Goal: Browse casually: Explore the website without a specific task or goal

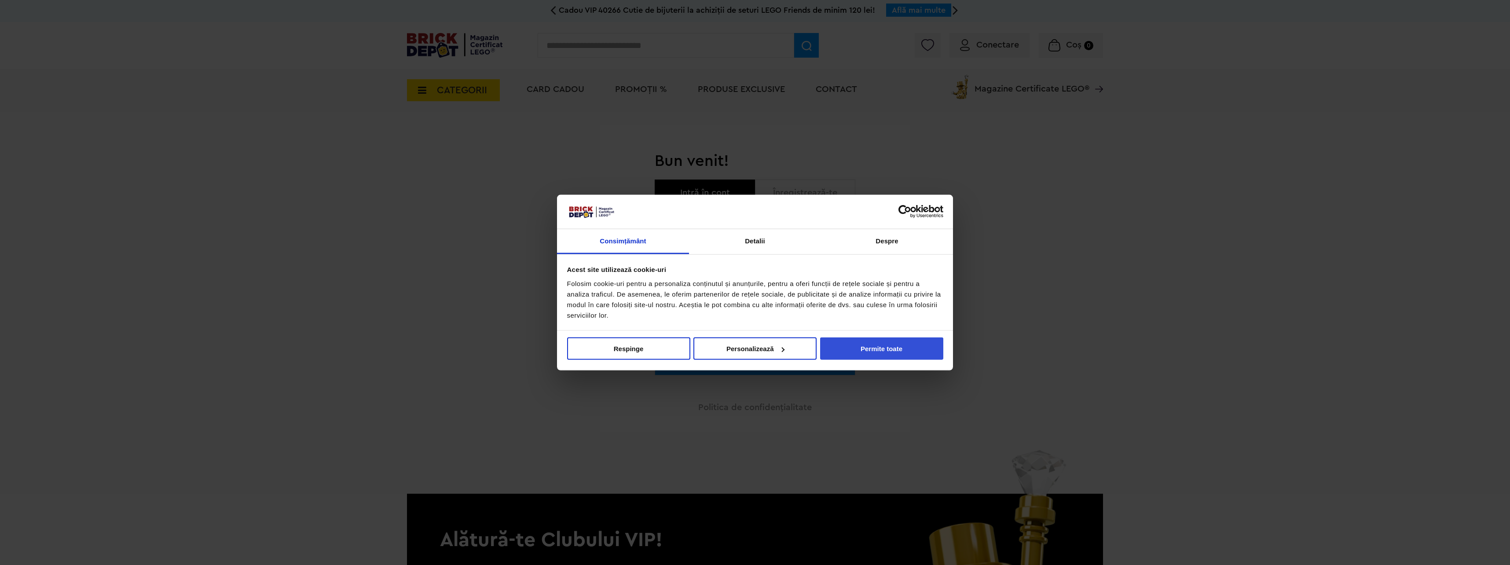
click at [904, 351] on button "Permite toate" at bounding box center [881, 348] width 123 height 22
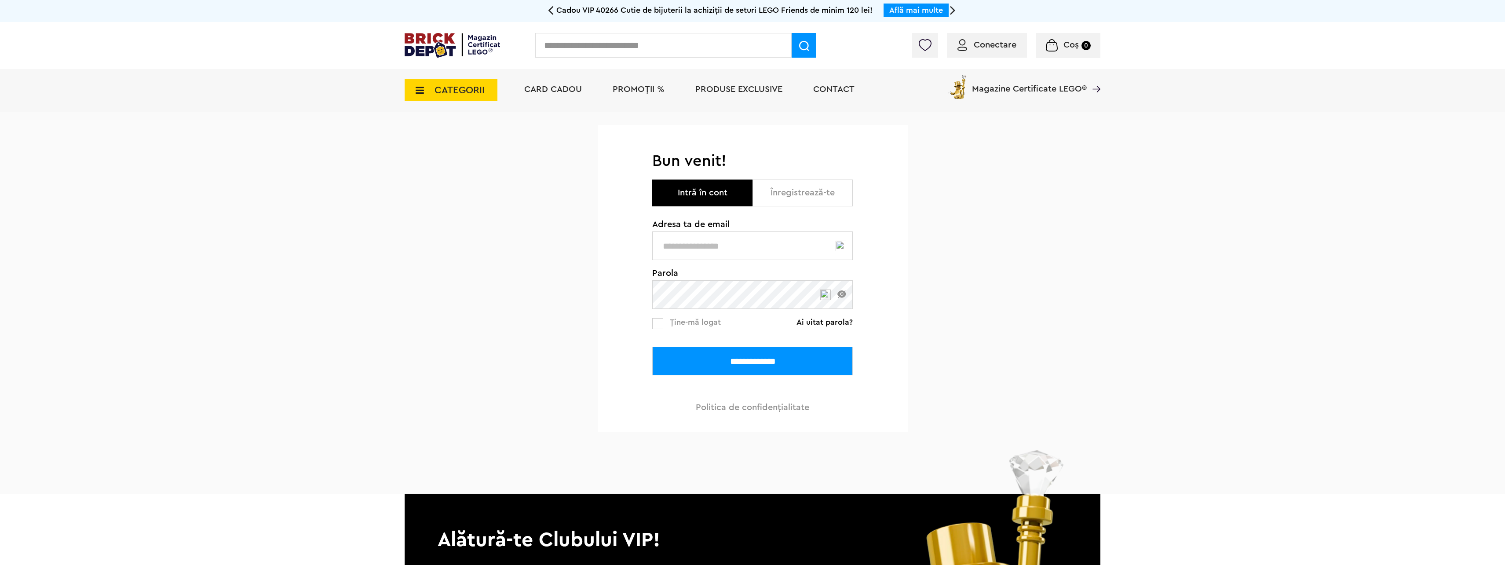
click at [794, 256] on input "text" at bounding box center [752, 245] width 201 height 29
type input "**********"
click at [563, 313] on div "**********" at bounding box center [752, 303] width 1505 height 382
click at [652, 347] on input "**********" at bounding box center [752, 361] width 201 height 29
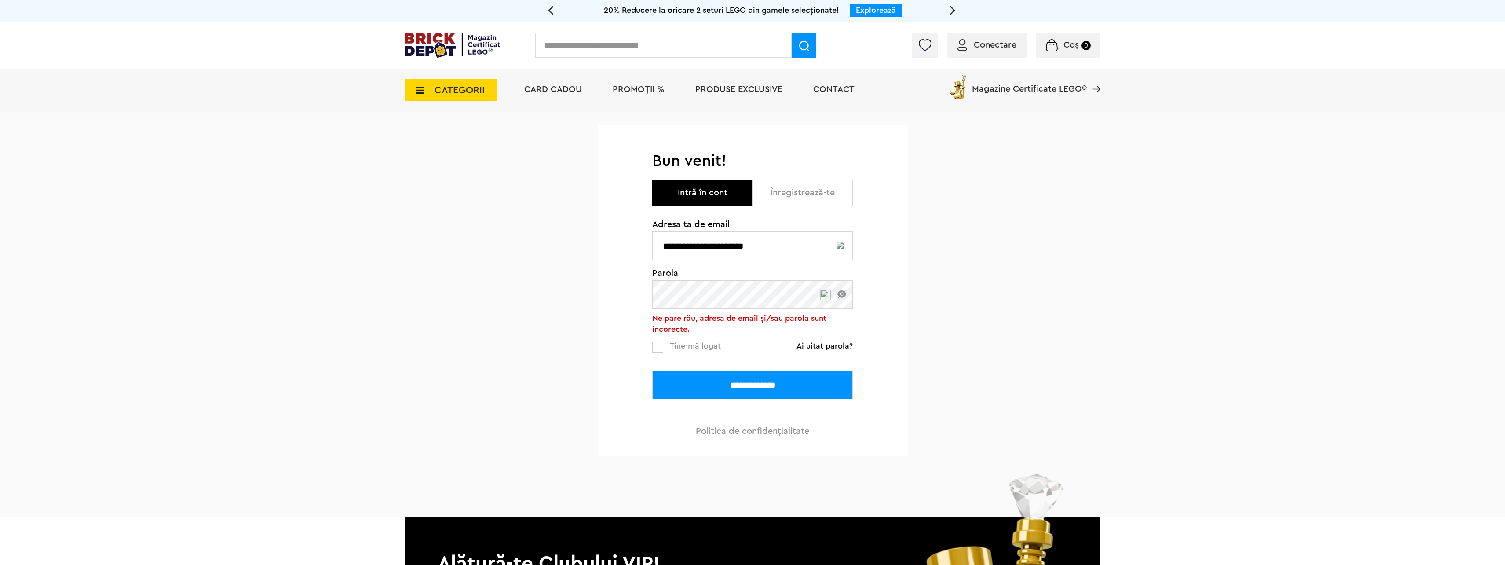
click at [820, 346] on link "Ai uitat parola?" at bounding box center [825, 345] width 56 height 9
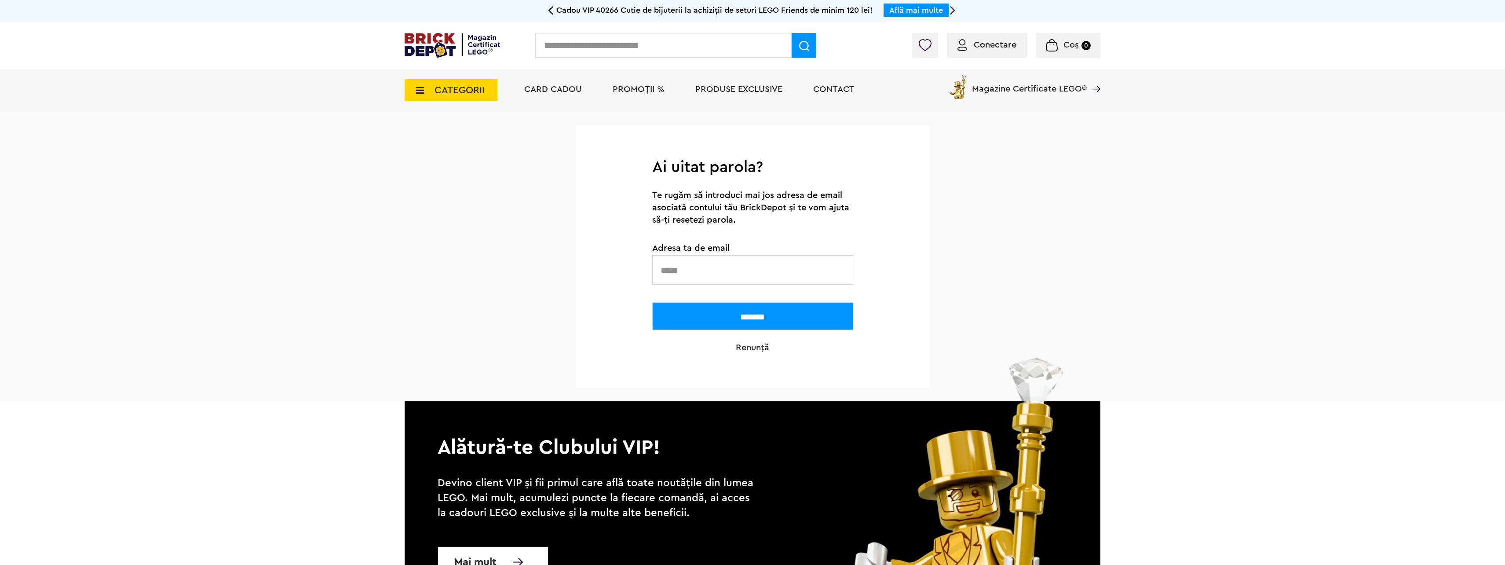
click at [730, 270] on input "text" at bounding box center [752, 269] width 201 height 29
type input "**********"
click at [743, 317] on input "*******" at bounding box center [752, 316] width 201 height 28
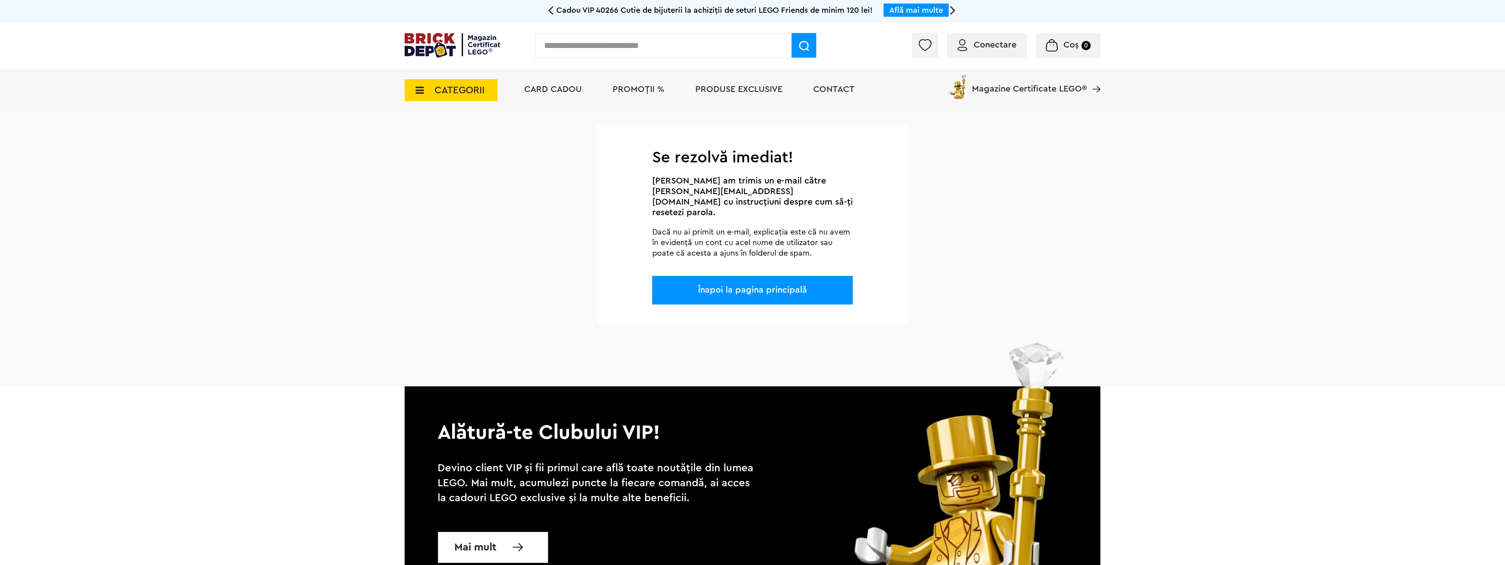
click at [755, 285] on link "Înapoi la pagina principală" at bounding box center [752, 289] width 109 height 9
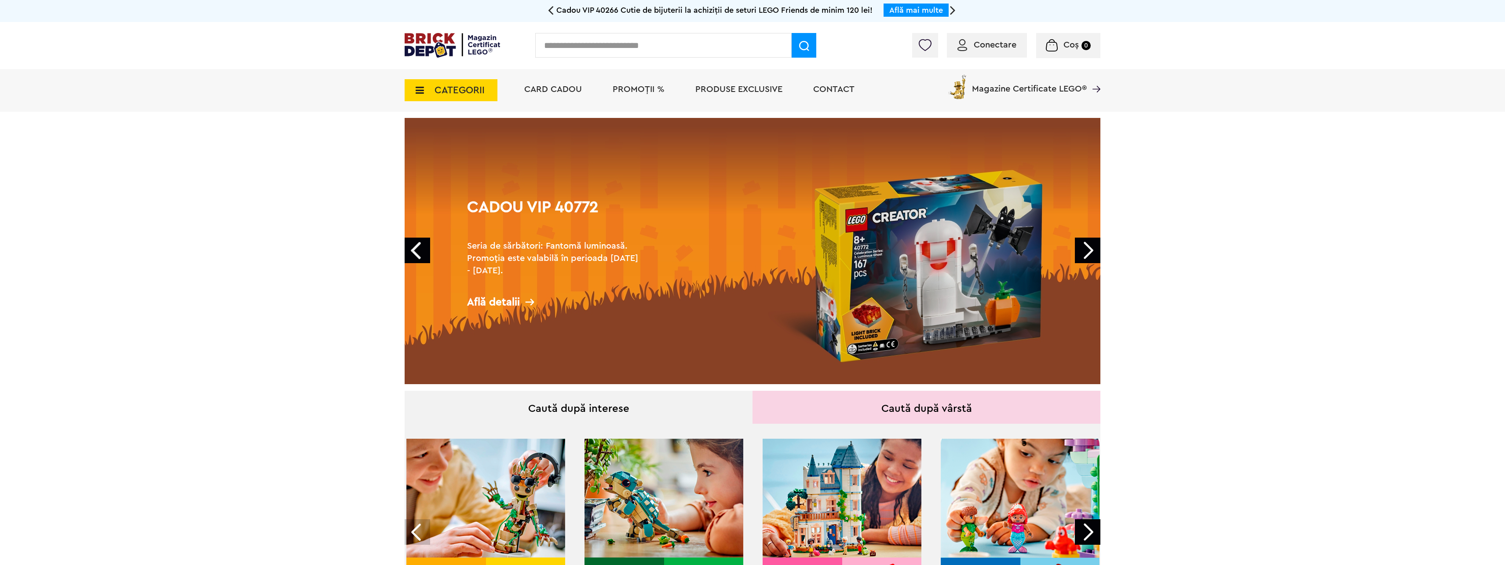
click at [994, 45] on span "Conectare" at bounding box center [995, 44] width 43 height 9
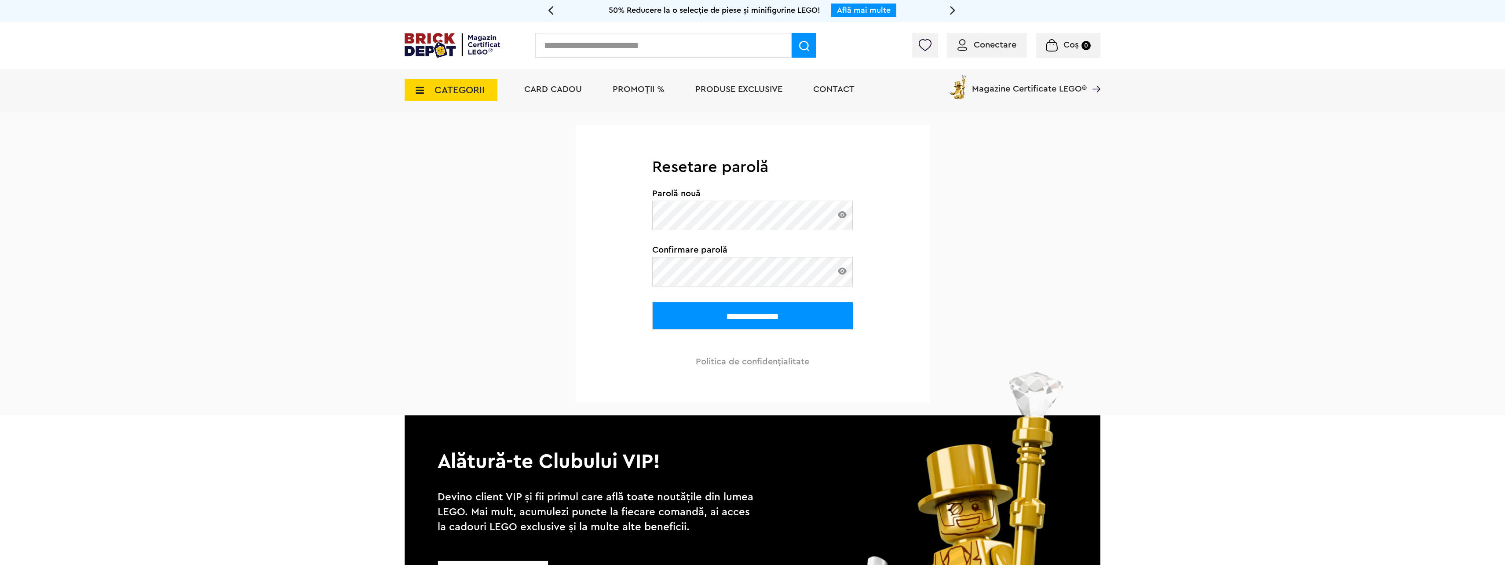
click at [652, 302] on input "**********" at bounding box center [752, 316] width 201 height 28
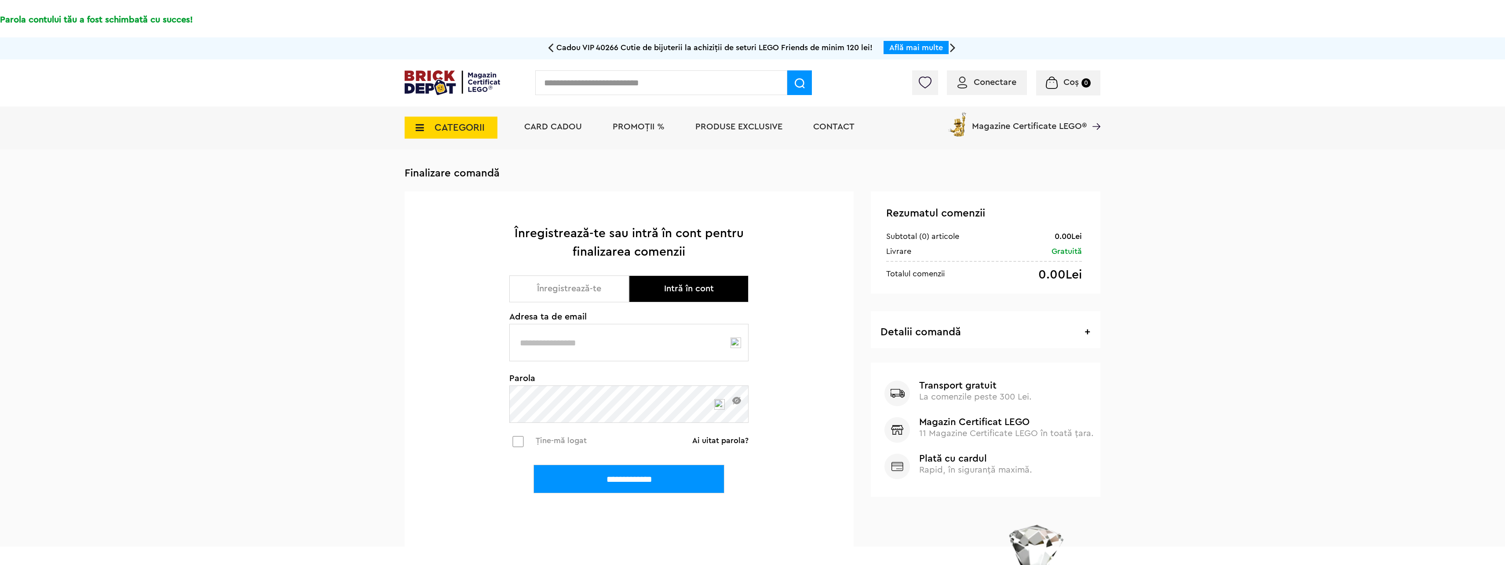
click at [651, 349] on input "text" at bounding box center [628, 342] width 239 height 37
type input "**********"
click at [534, 464] on input "**********" at bounding box center [629, 478] width 191 height 29
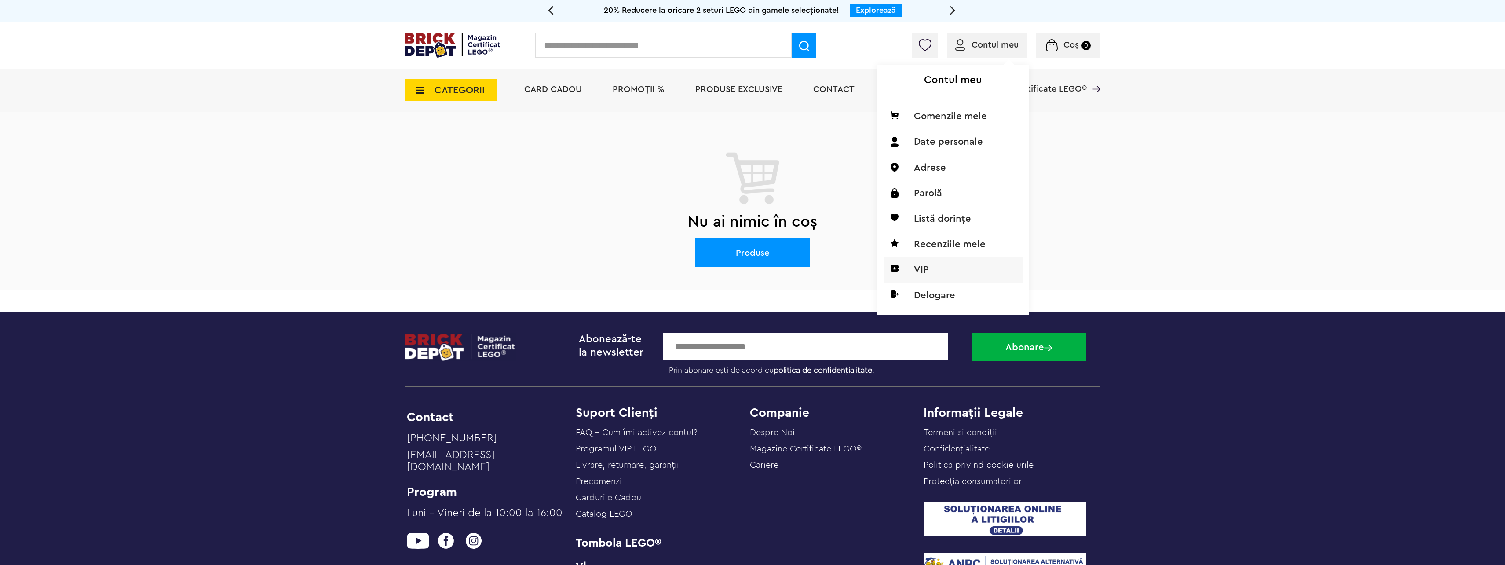
click at [955, 263] on li "VIP" at bounding box center [953, 270] width 139 height 26
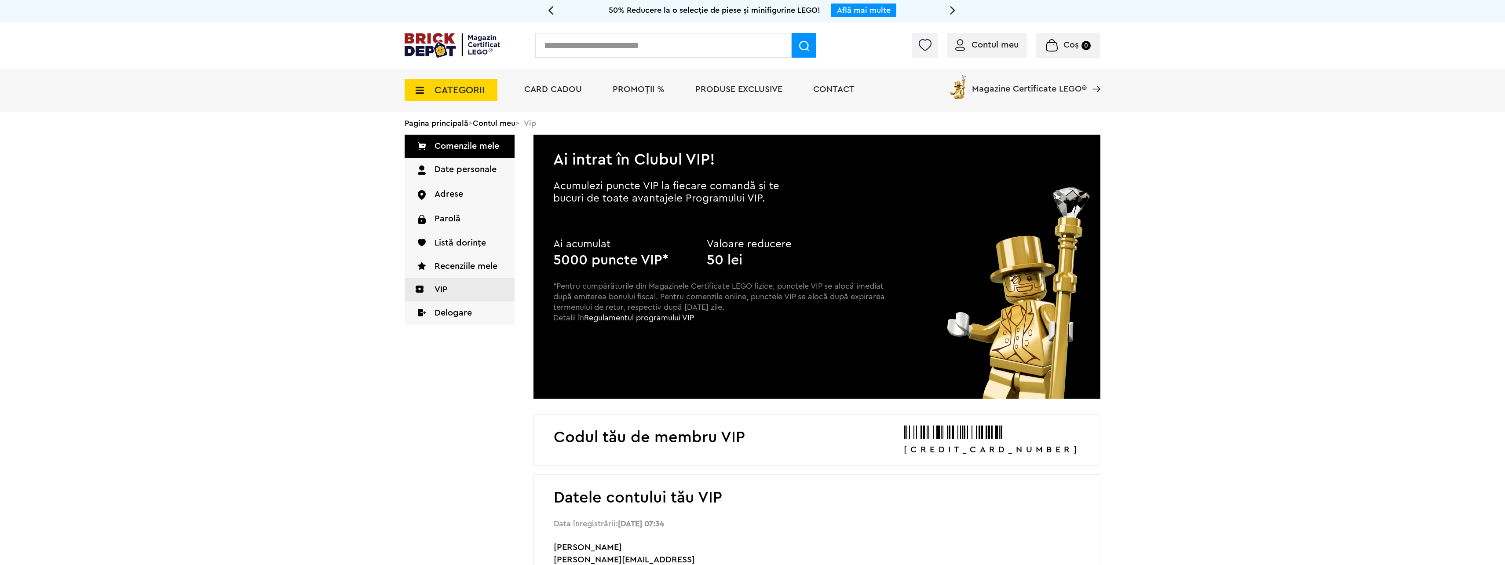
click at [428, 47] on img at bounding box center [452, 45] width 95 height 25
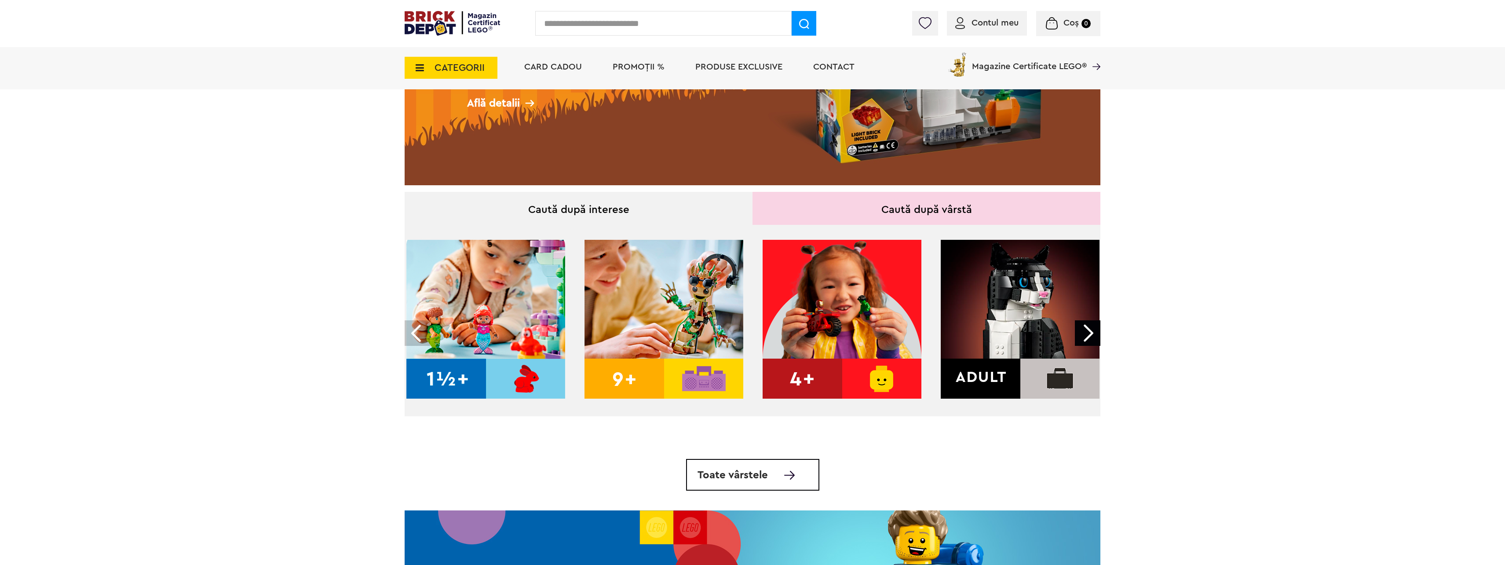
scroll to position [220, 0]
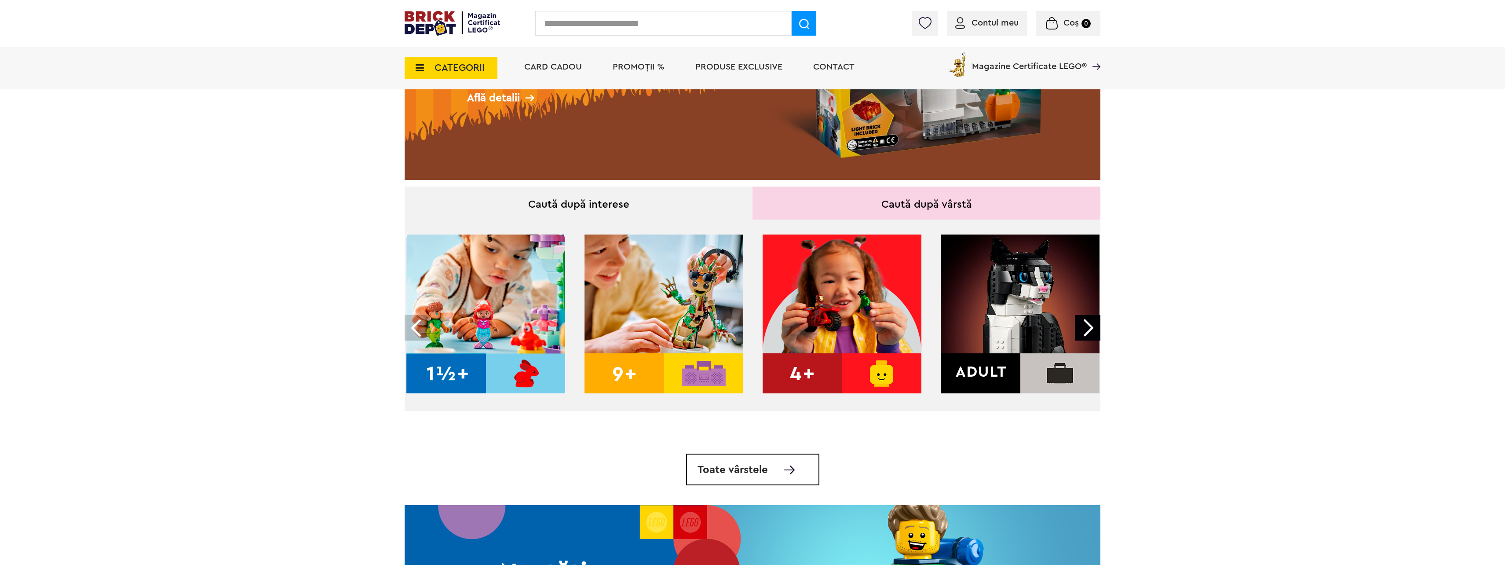
click at [997, 368] on img at bounding box center [1020, 313] width 159 height 159
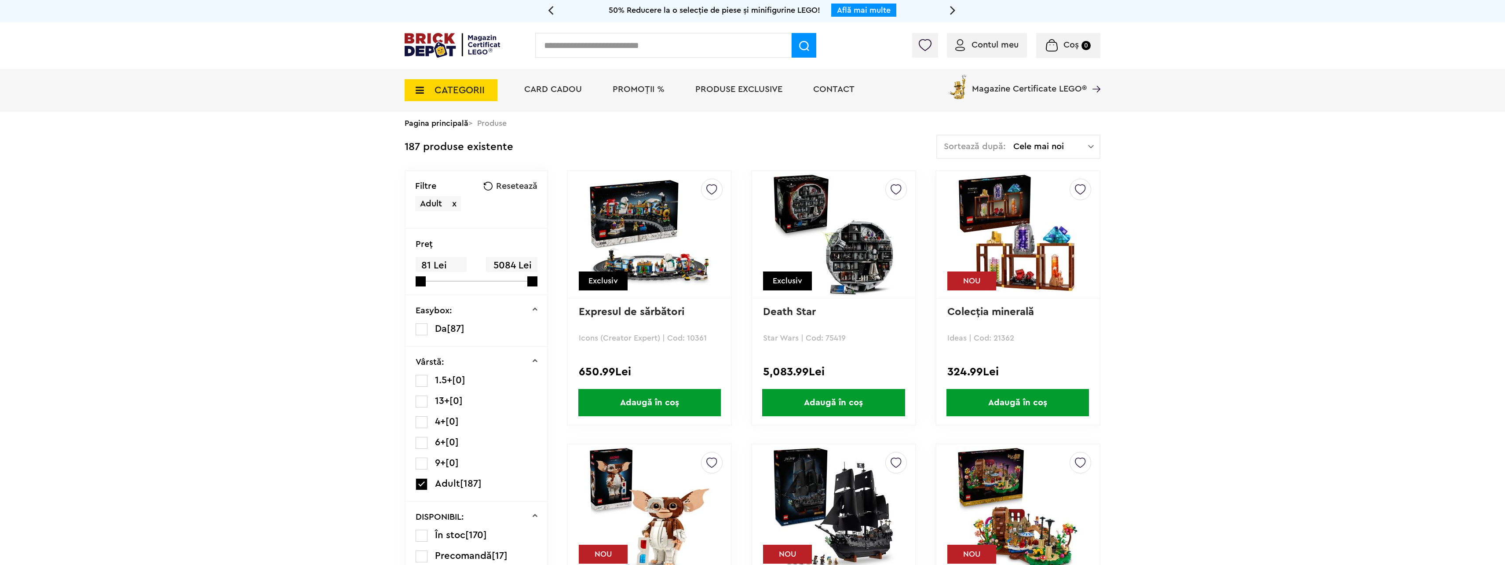
click at [1076, 149] on span "Cele mai noi" at bounding box center [1050, 146] width 75 height 9
click at [992, 223] on li "Cele mai scumpe" at bounding box center [1019, 226] width 158 height 14
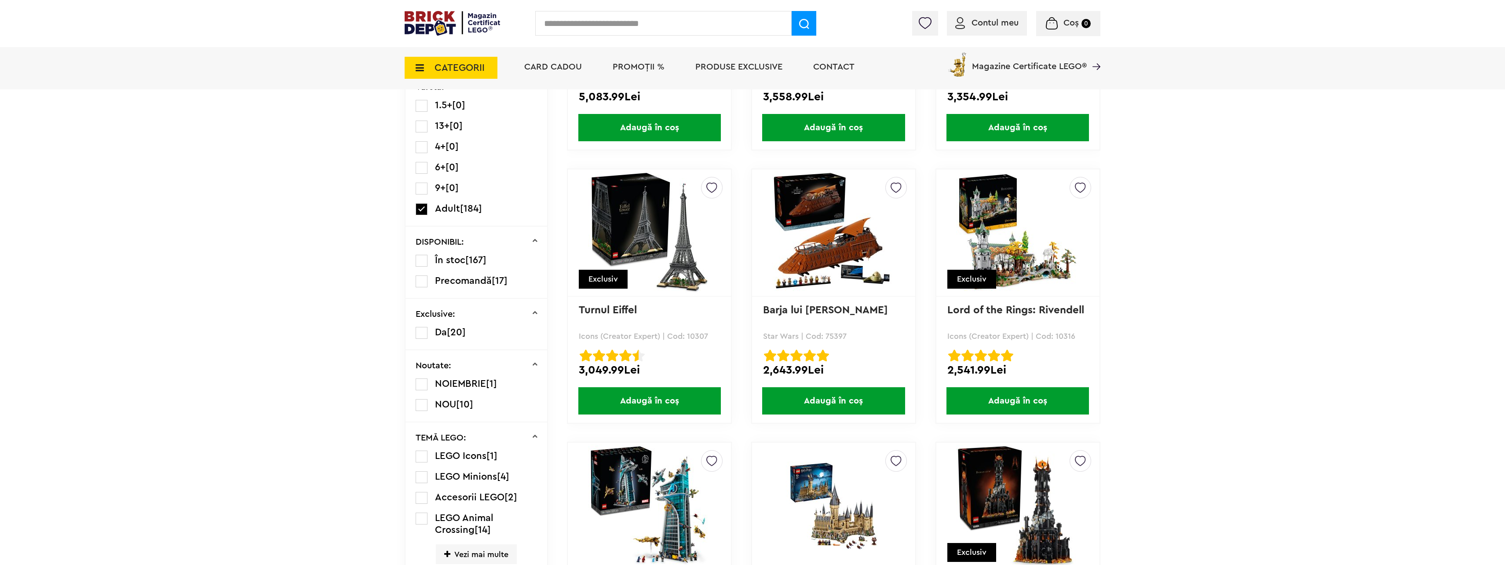
scroll to position [264, 0]
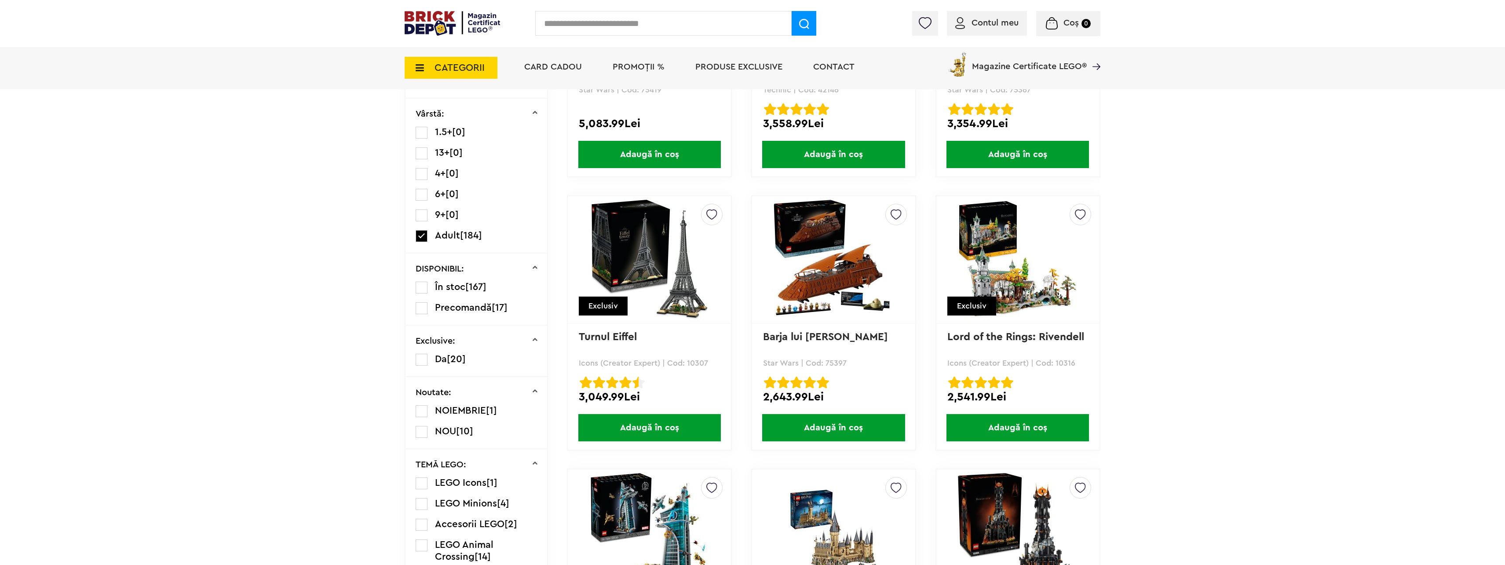
click at [636, 255] on img at bounding box center [649, 259] width 123 height 123
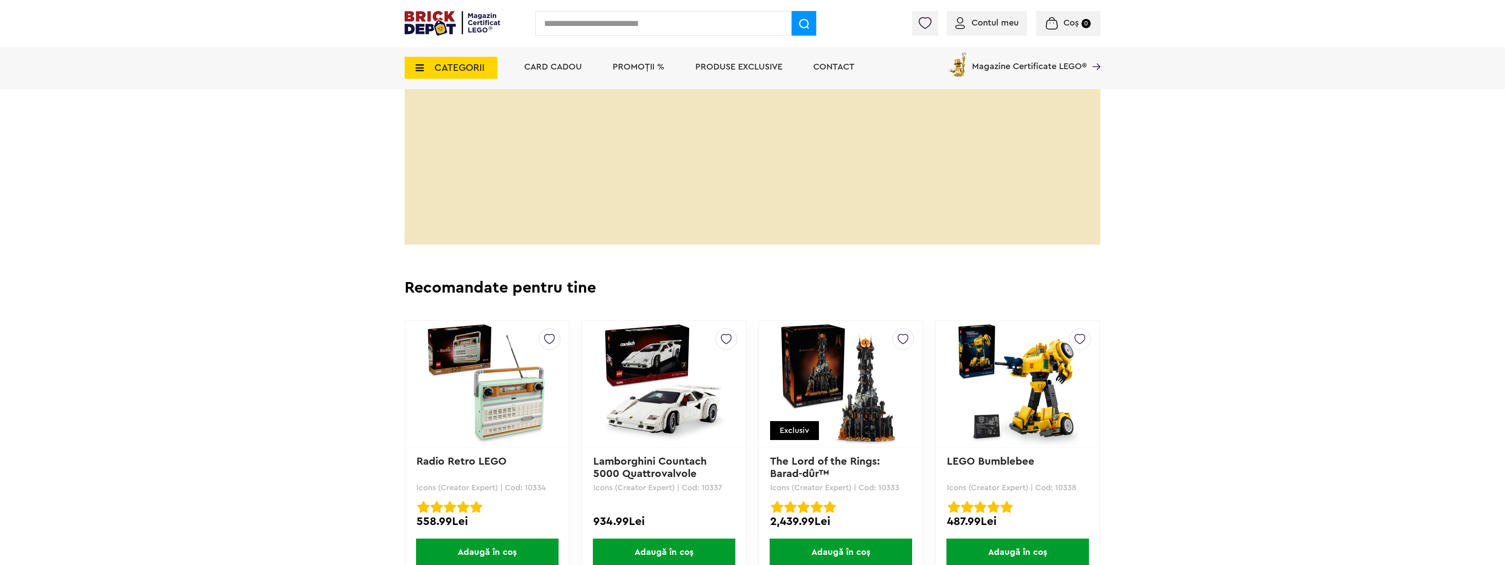
scroll to position [1810, 0]
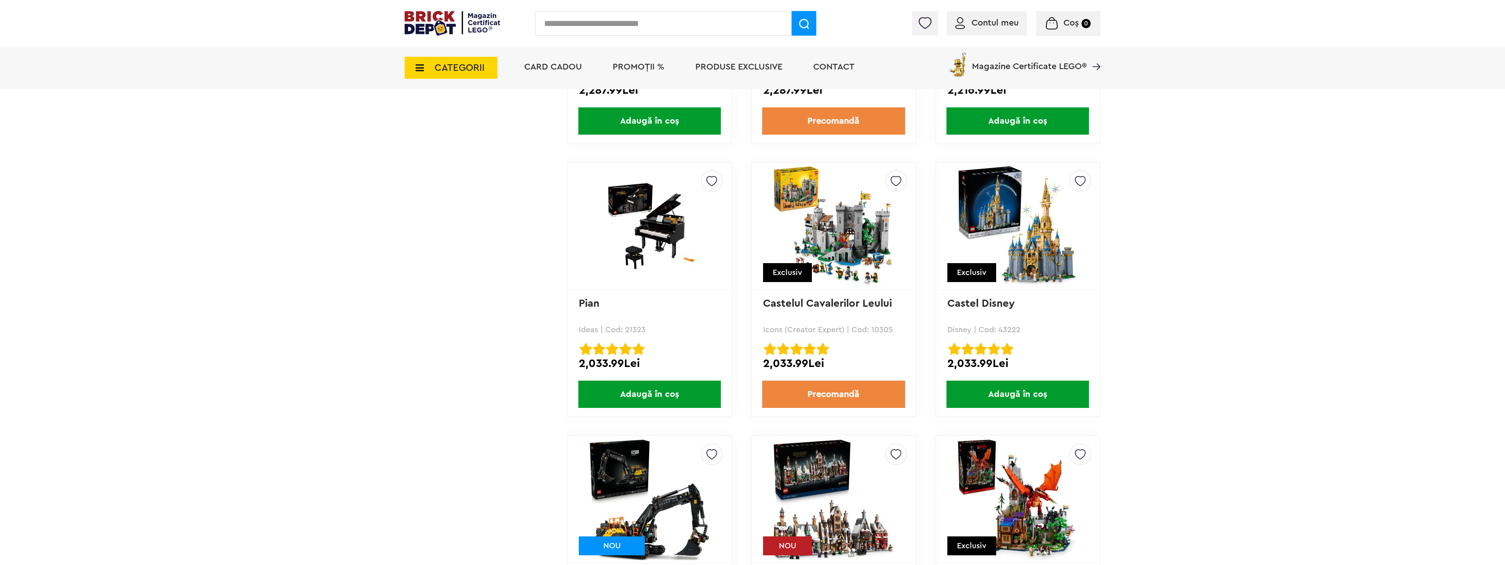
scroll to position [1409, 0]
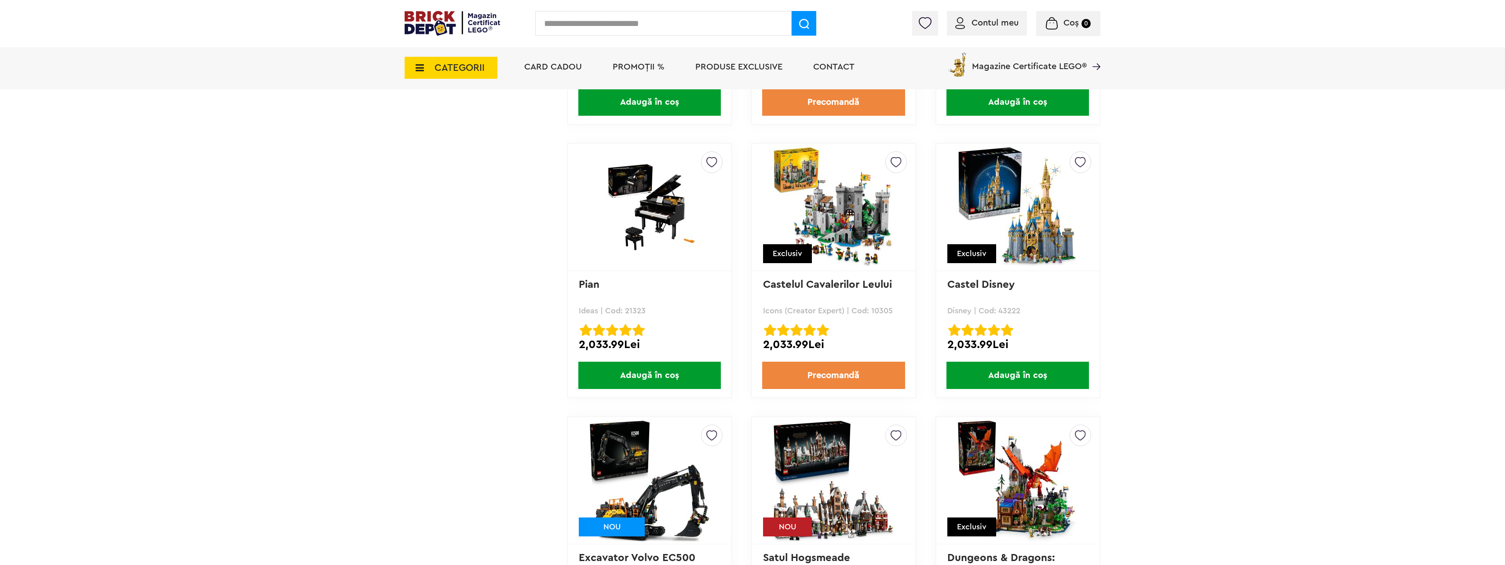
click at [651, 208] on img at bounding box center [649, 207] width 123 height 89
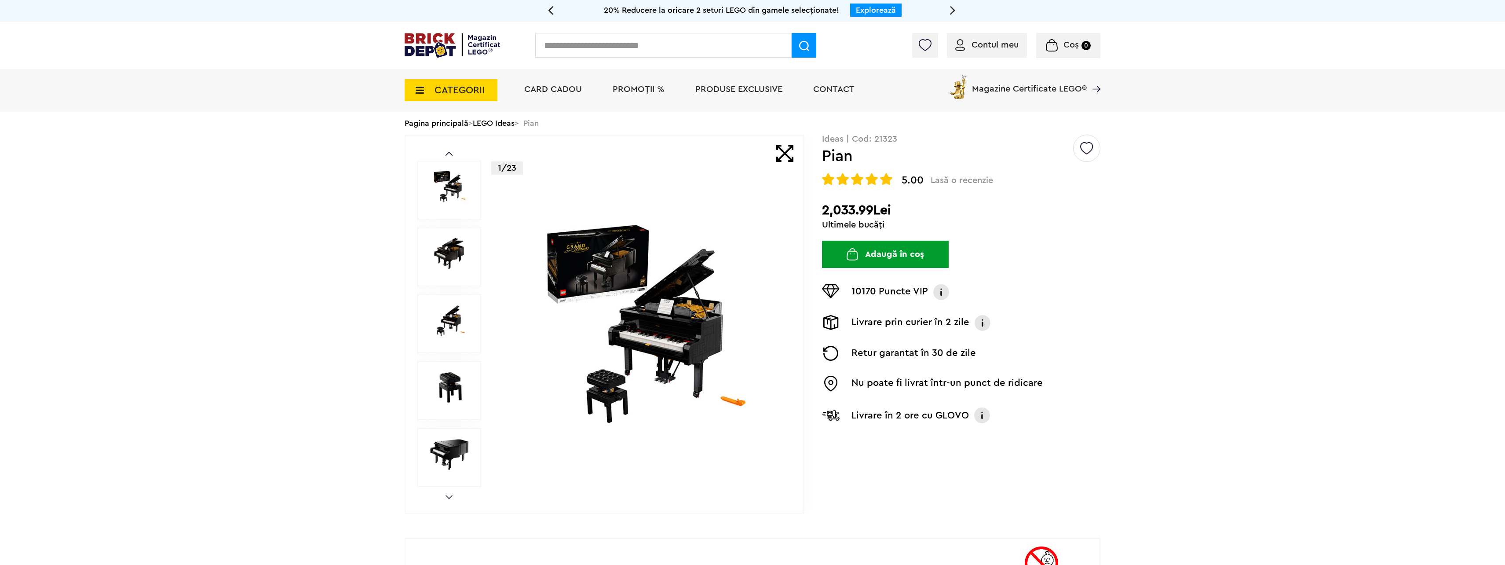
scroll to position [44, 0]
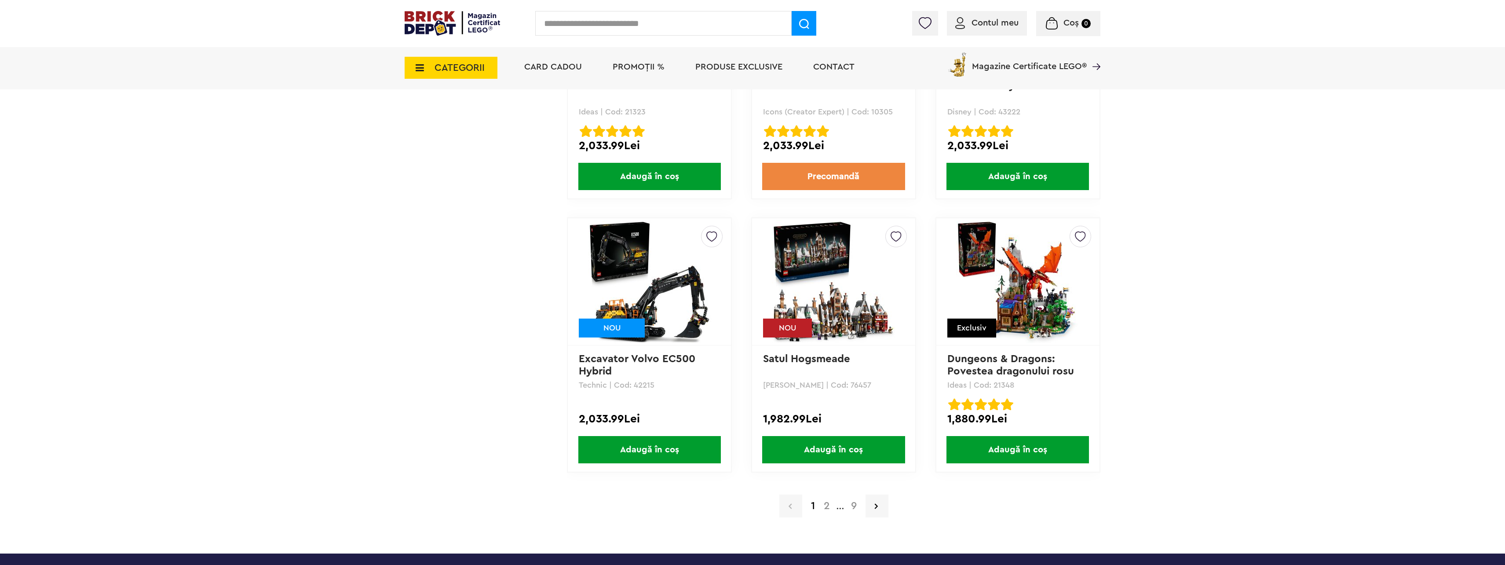
scroll to position [1629, 0]
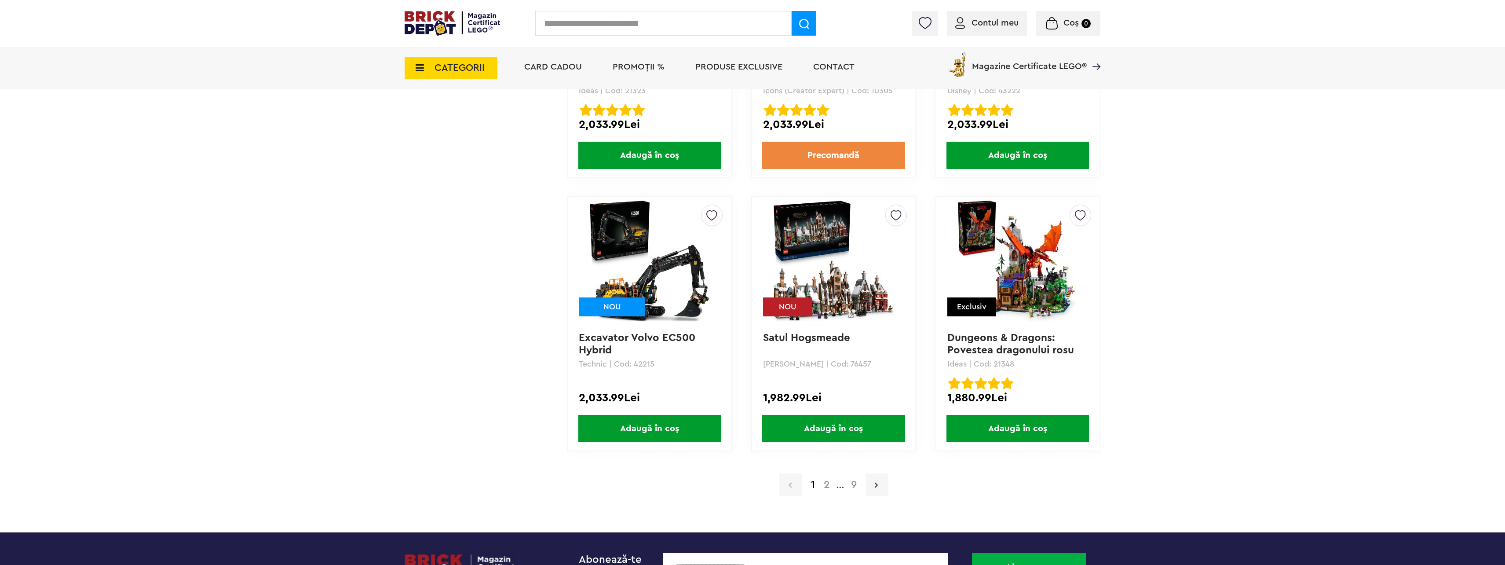
click at [877, 483] on icon at bounding box center [876, 484] width 3 height 9
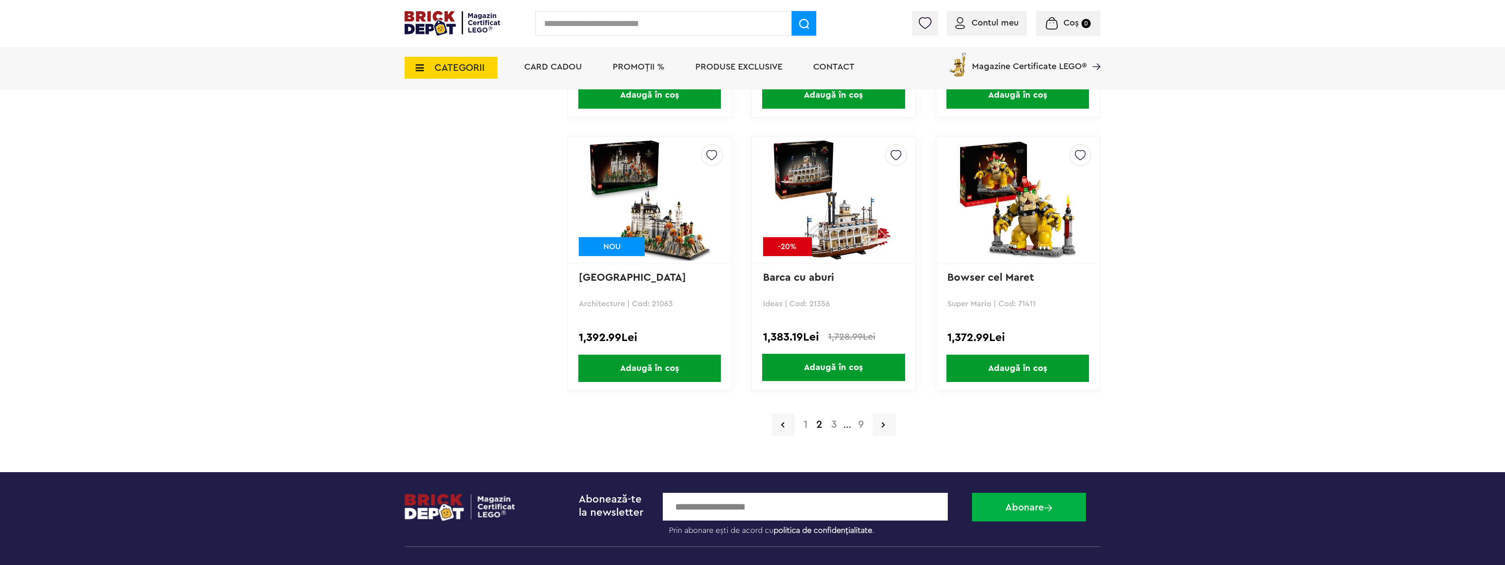
scroll to position [1715, 0]
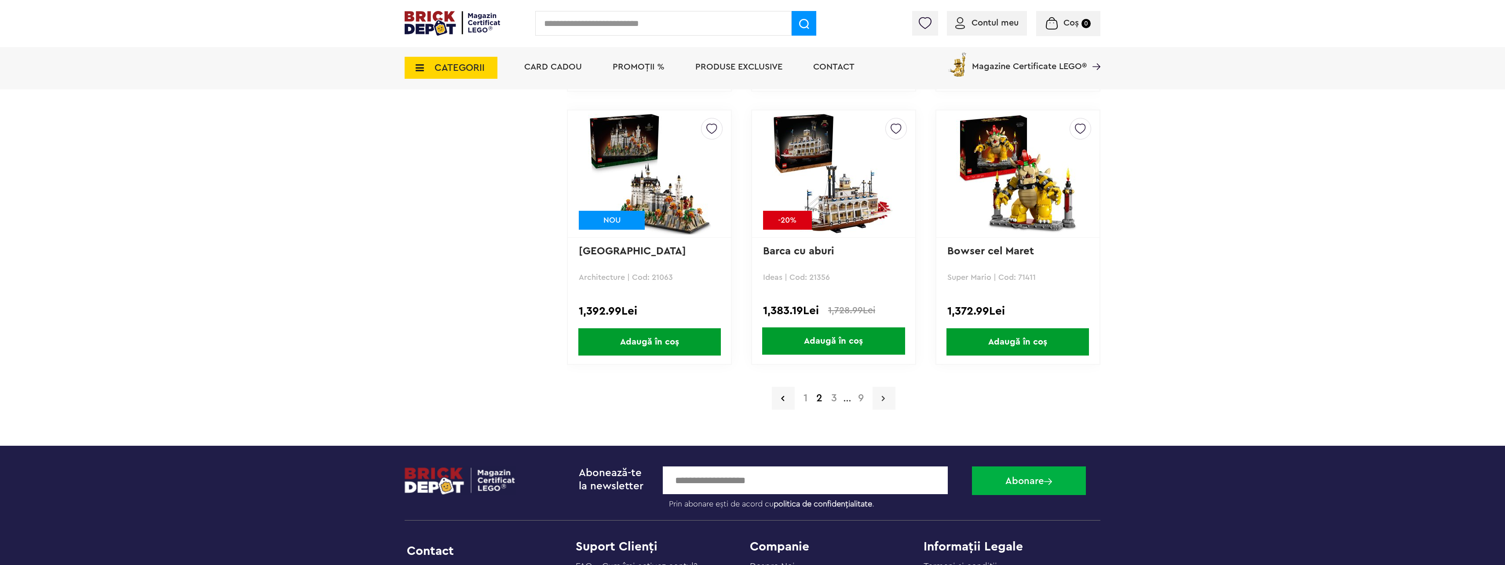
click at [885, 402] on link at bounding box center [884, 398] width 23 height 23
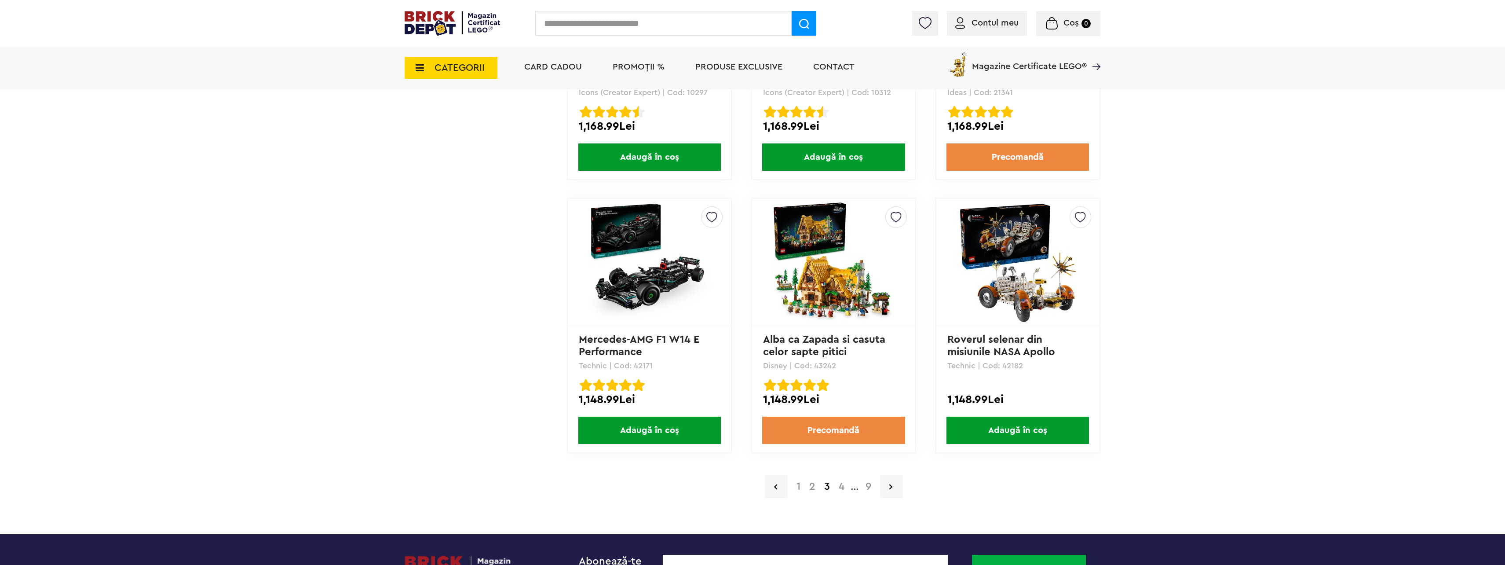
scroll to position [1627, 0]
click at [890, 488] on icon at bounding box center [890, 486] width 3 height 9
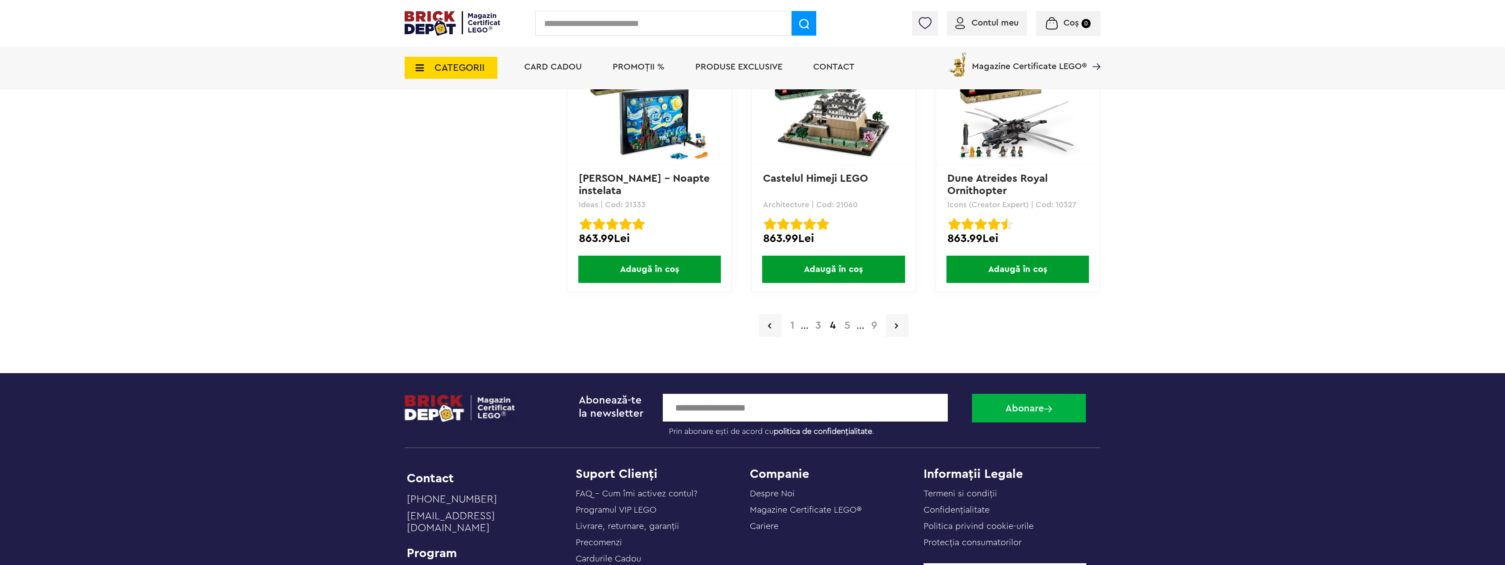
scroll to position [1803, 0]
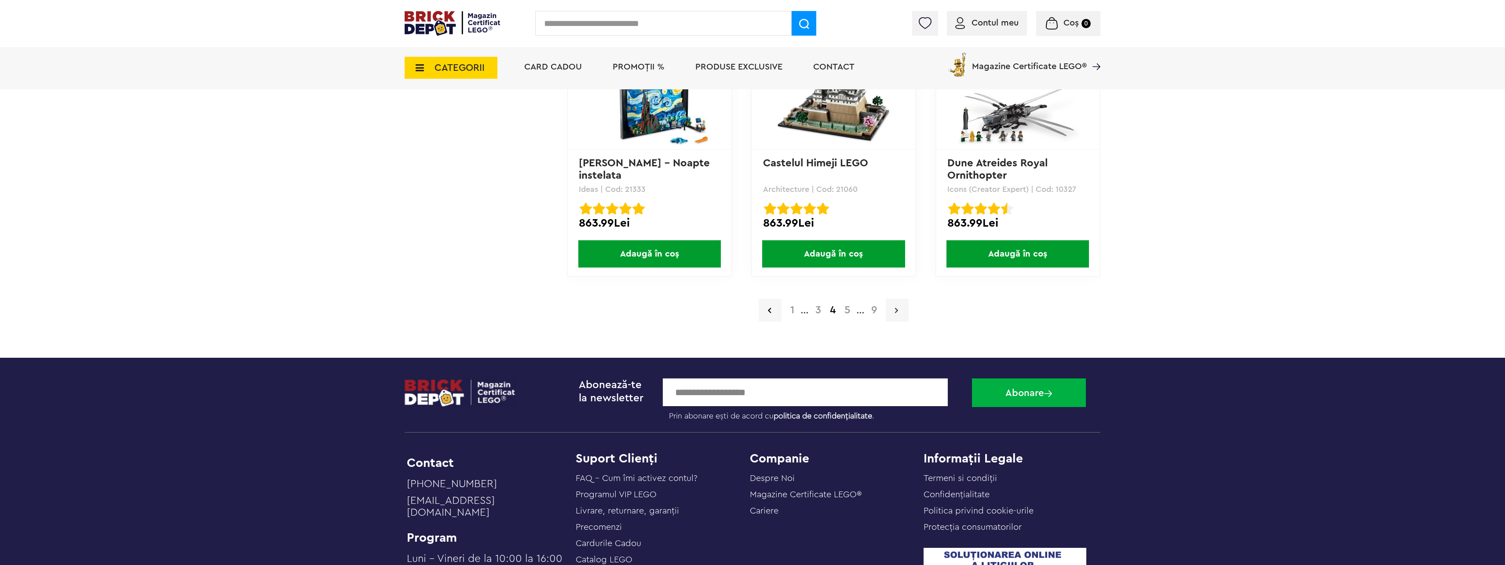
click at [897, 315] on link at bounding box center [897, 310] width 23 height 23
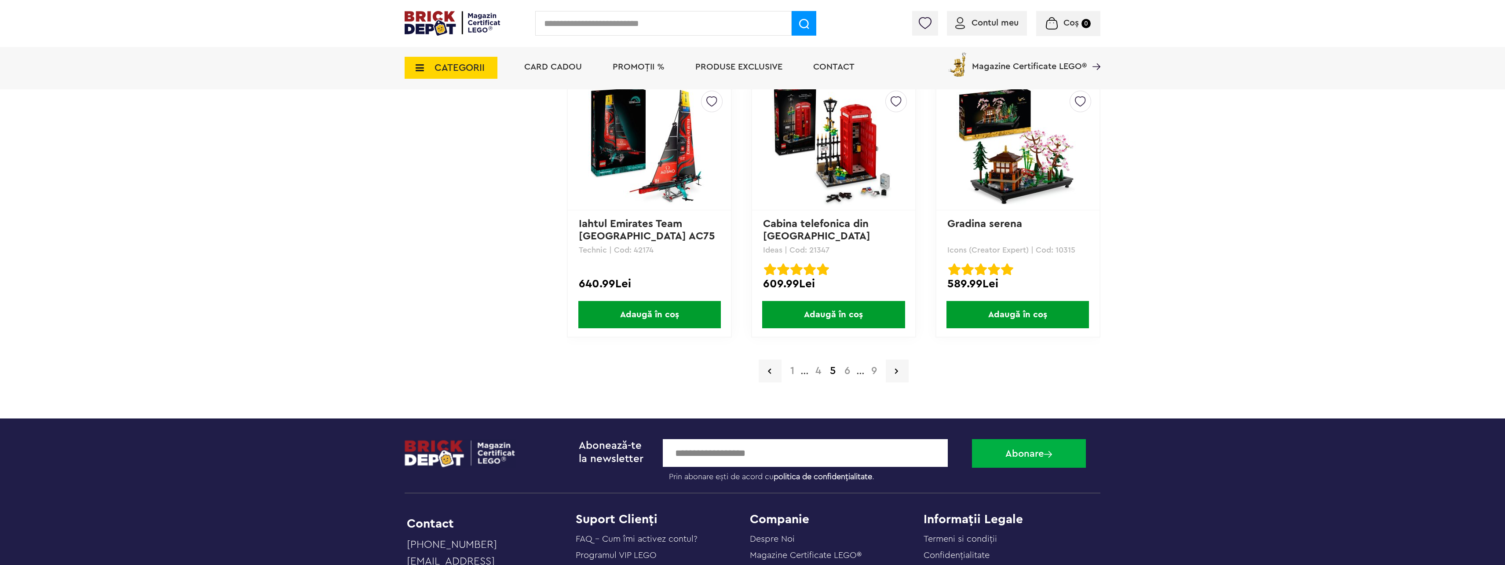
scroll to position [1759, 0]
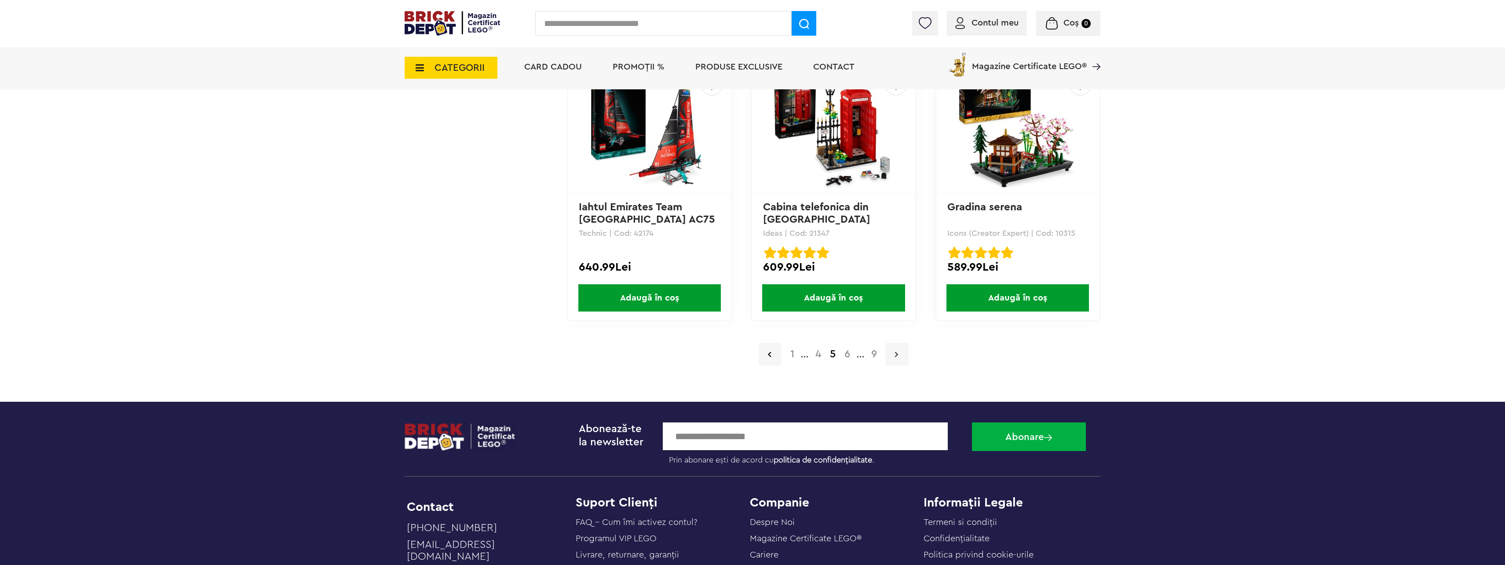
click at [899, 355] on link at bounding box center [897, 354] width 23 height 23
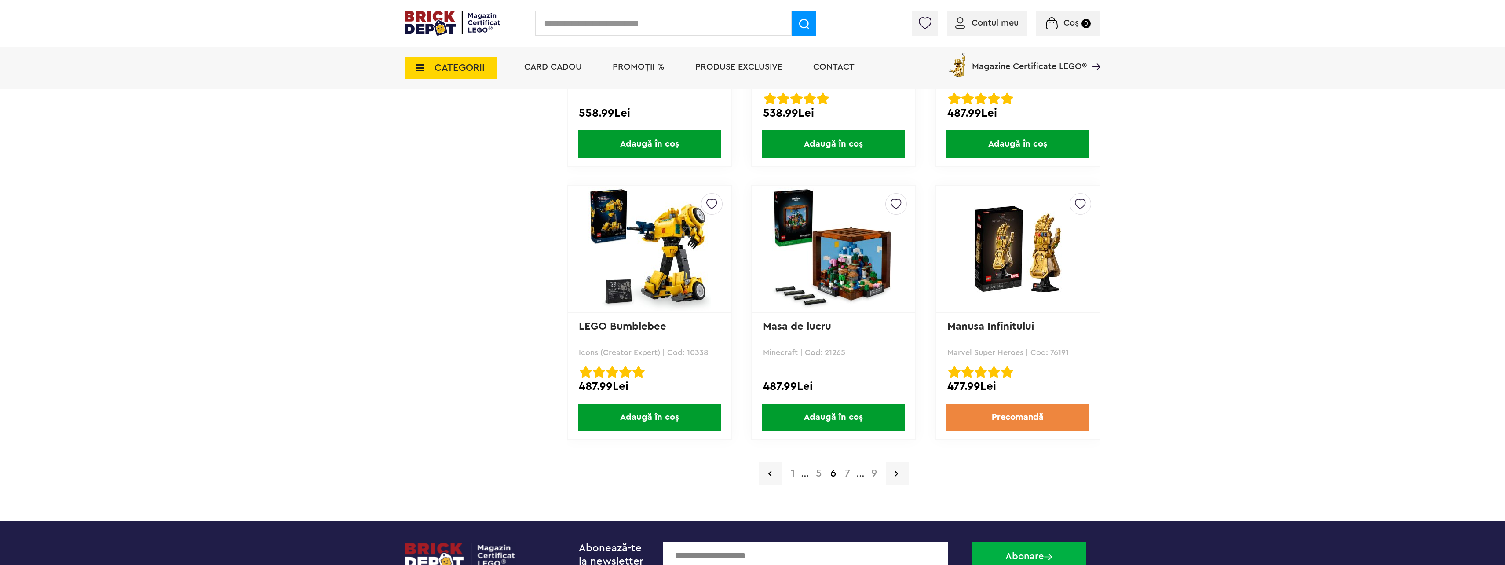
scroll to position [1715, 0]
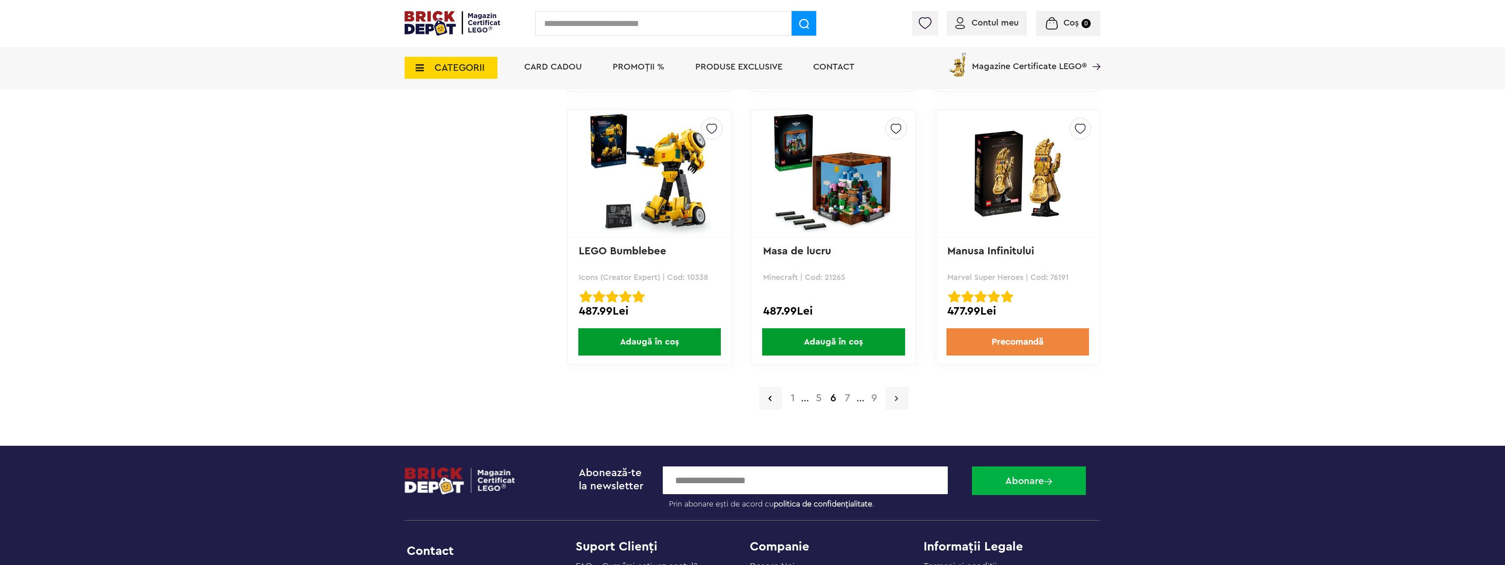
click at [902, 403] on link at bounding box center [897, 398] width 23 height 23
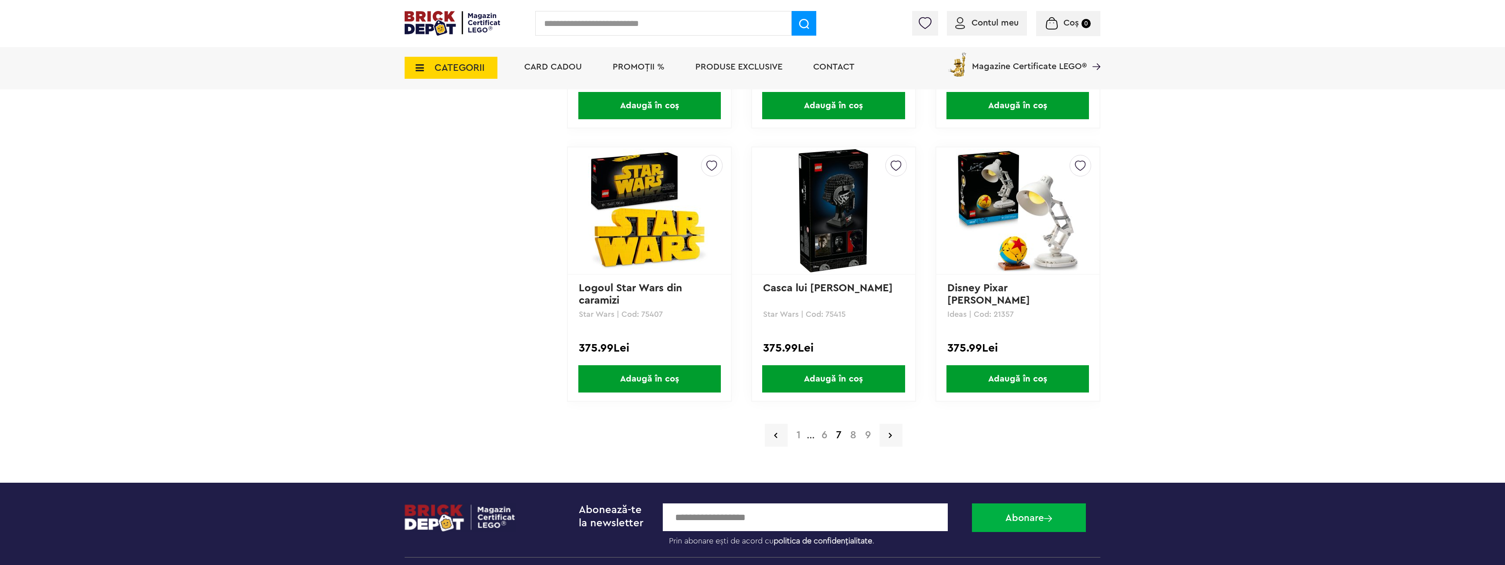
scroll to position [1759, 0]
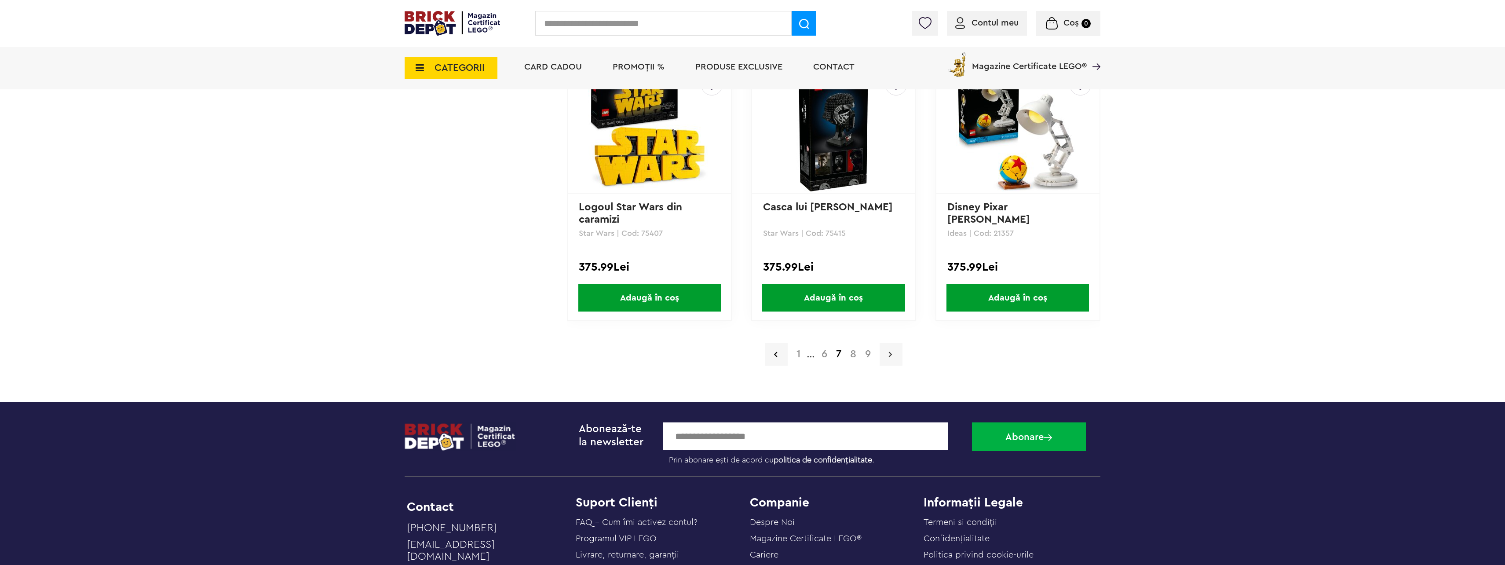
click at [889, 352] on icon at bounding box center [890, 354] width 3 height 9
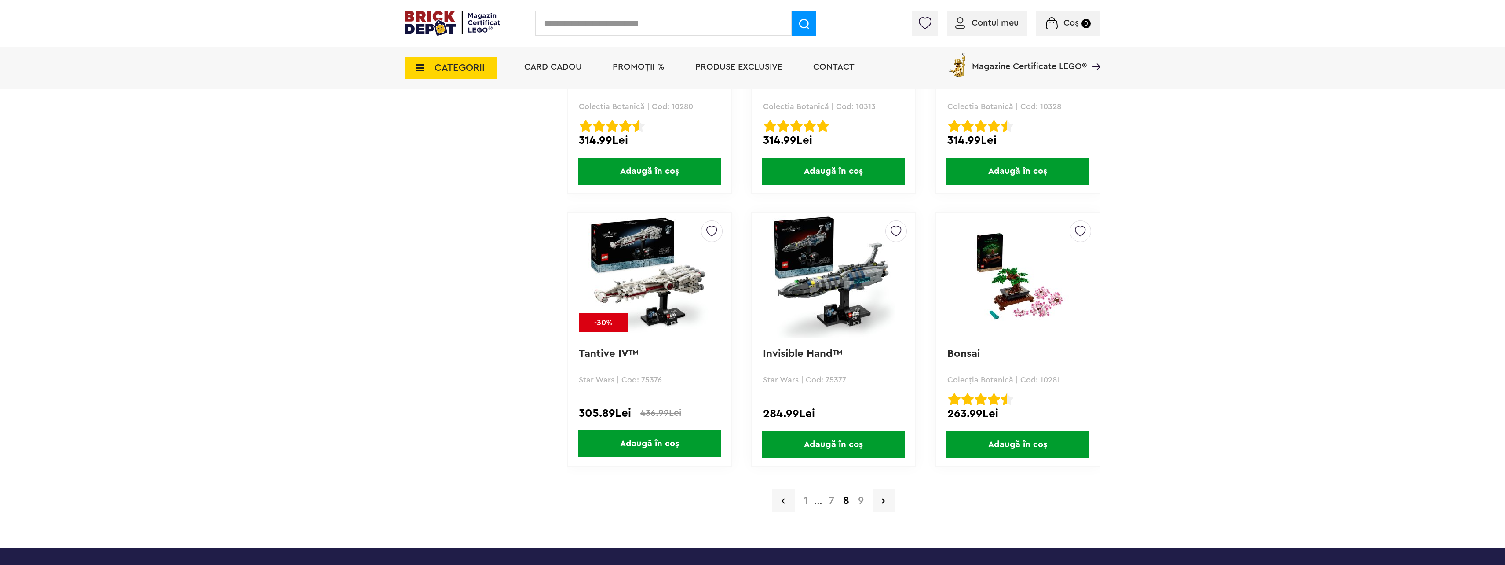
scroll to position [1627, 0]
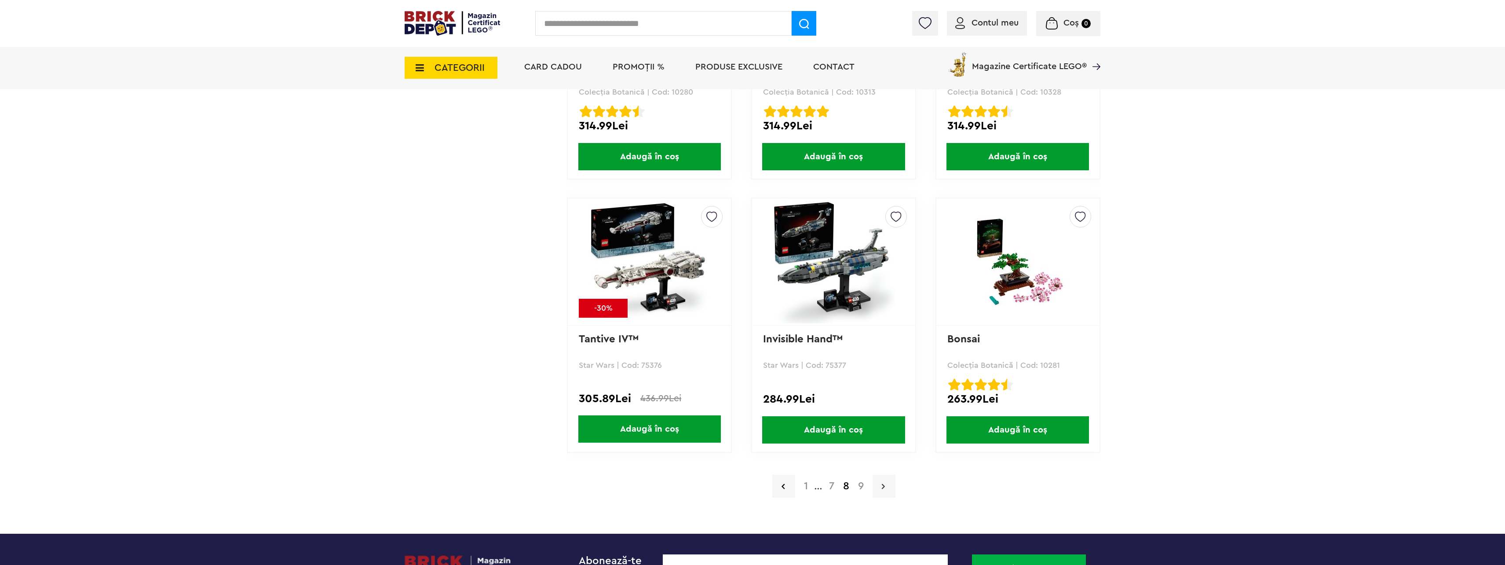
click at [877, 485] on link at bounding box center [884, 486] width 23 height 23
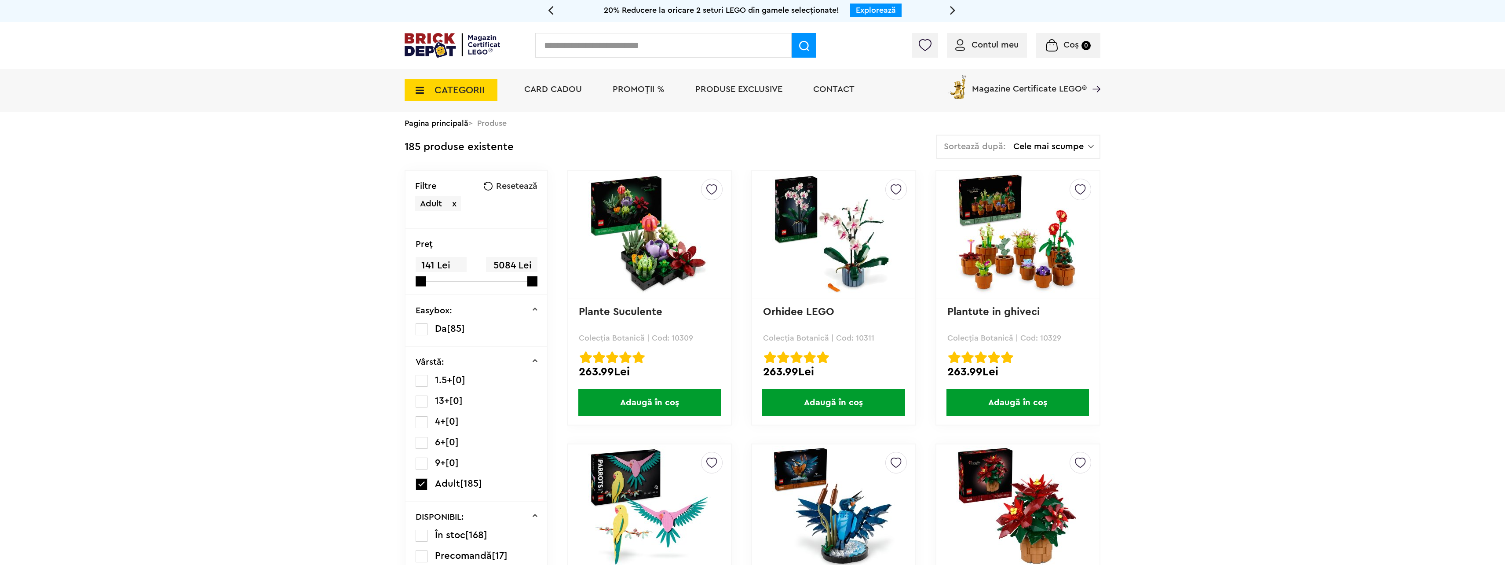
click at [446, 92] on span "CATEGORII" at bounding box center [460, 90] width 50 height 10
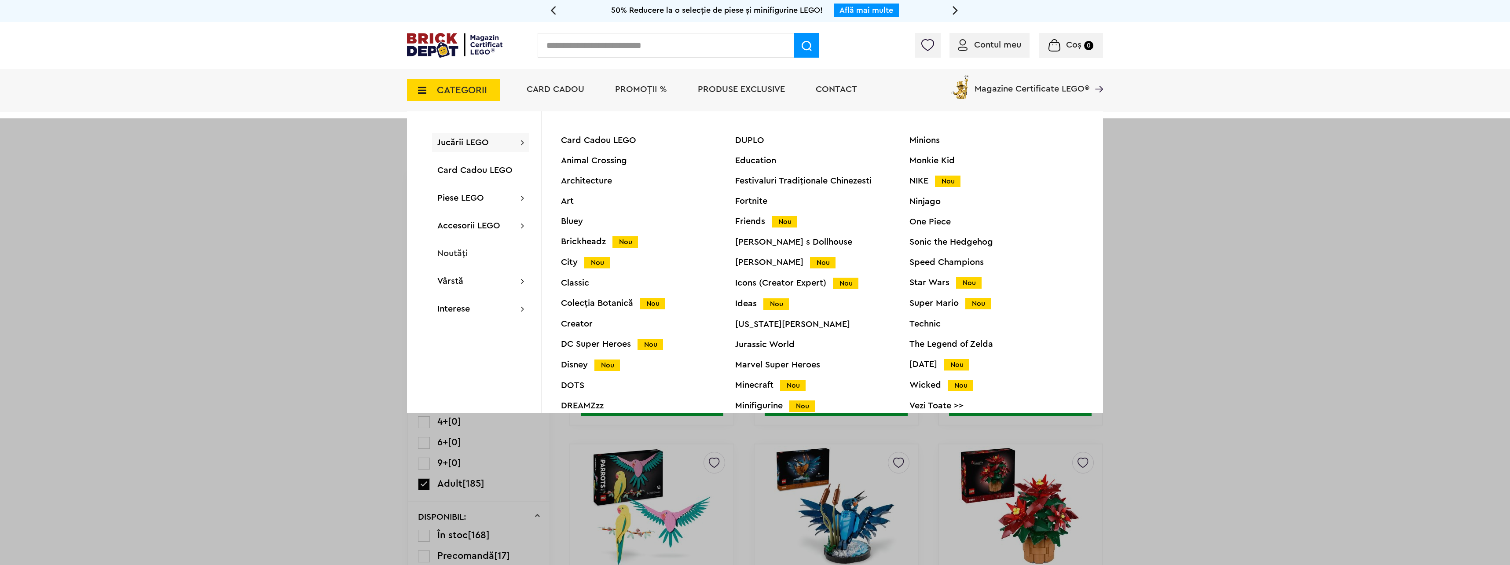
click at [247, 211] on div at bounding box center [755, 400] width 1510 height 565
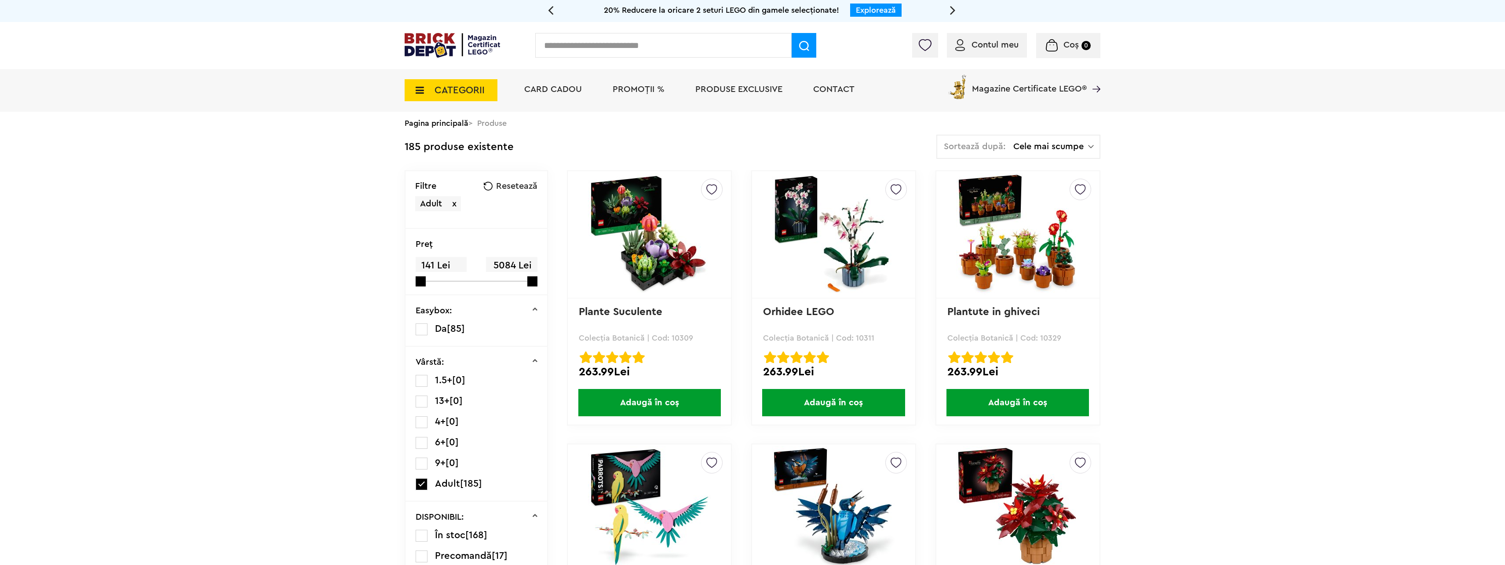
click at [440, 124] on link "Pagina principală" at bounding box center [437, 123] width 64 height 8
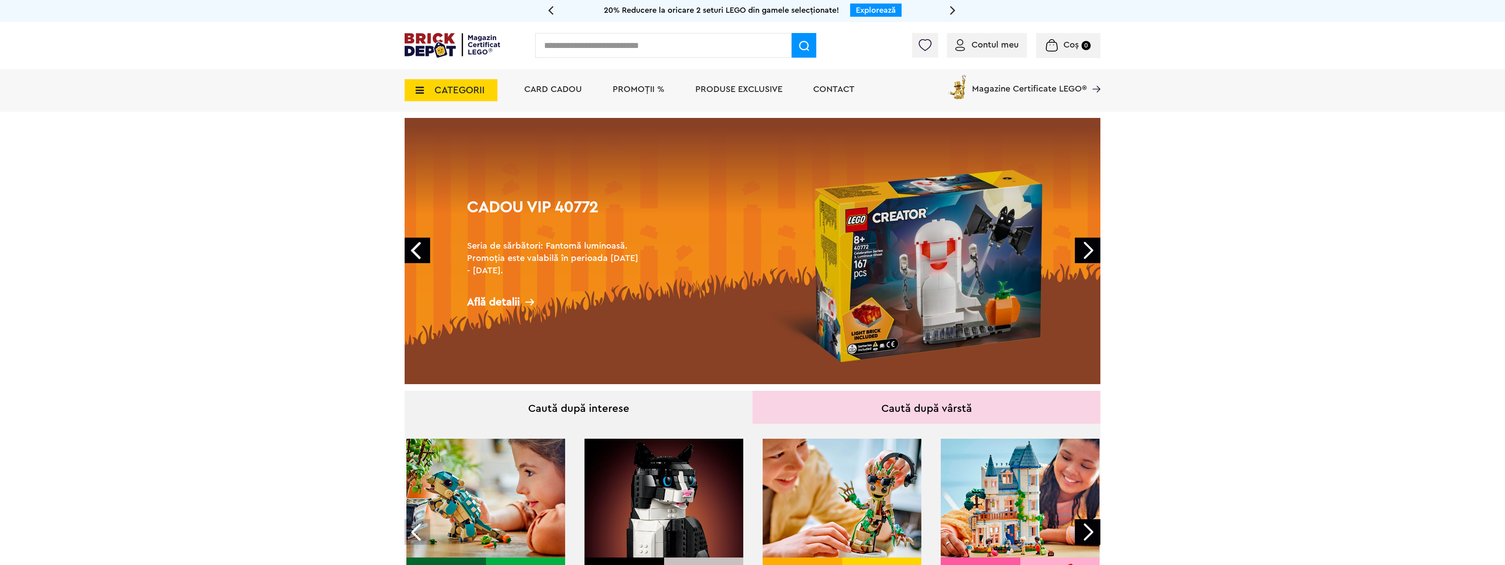
click at [1091, 257] on link "Next" at bounding box center [1088, 251] width 26 height 26
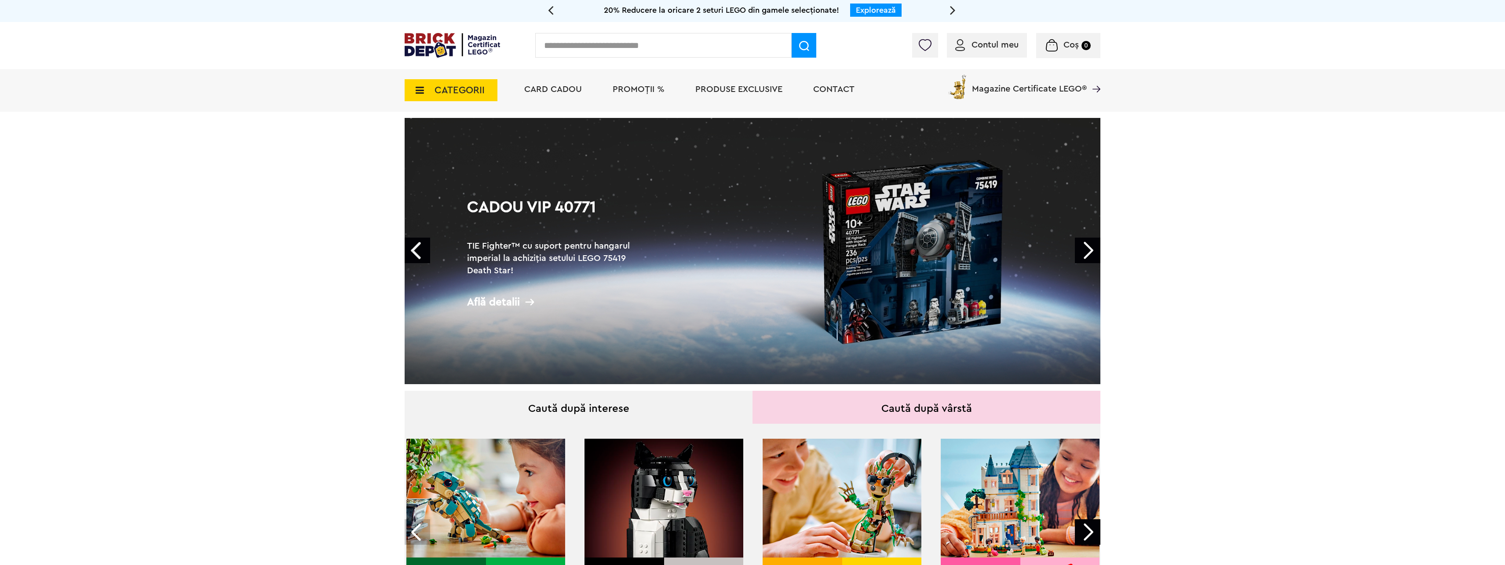
click at [1091, 257] on link "Next" at bounding box center [1088, 251] width 26 height 26
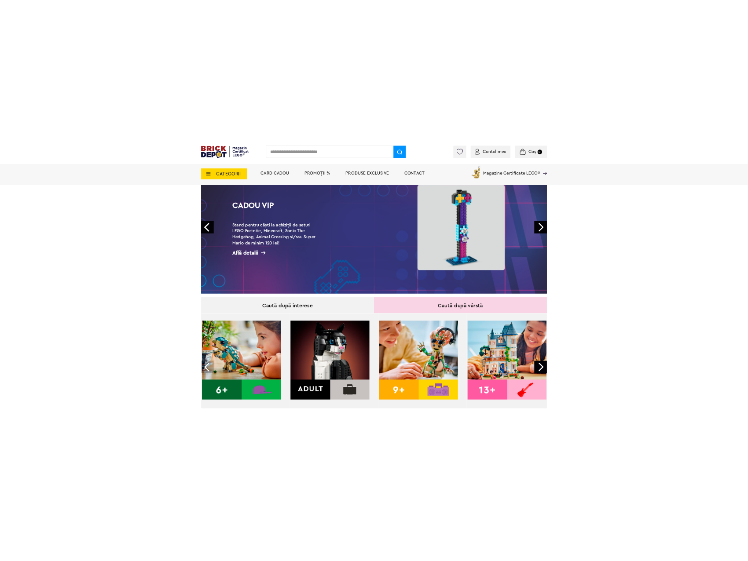
scroll to position [44, 0]
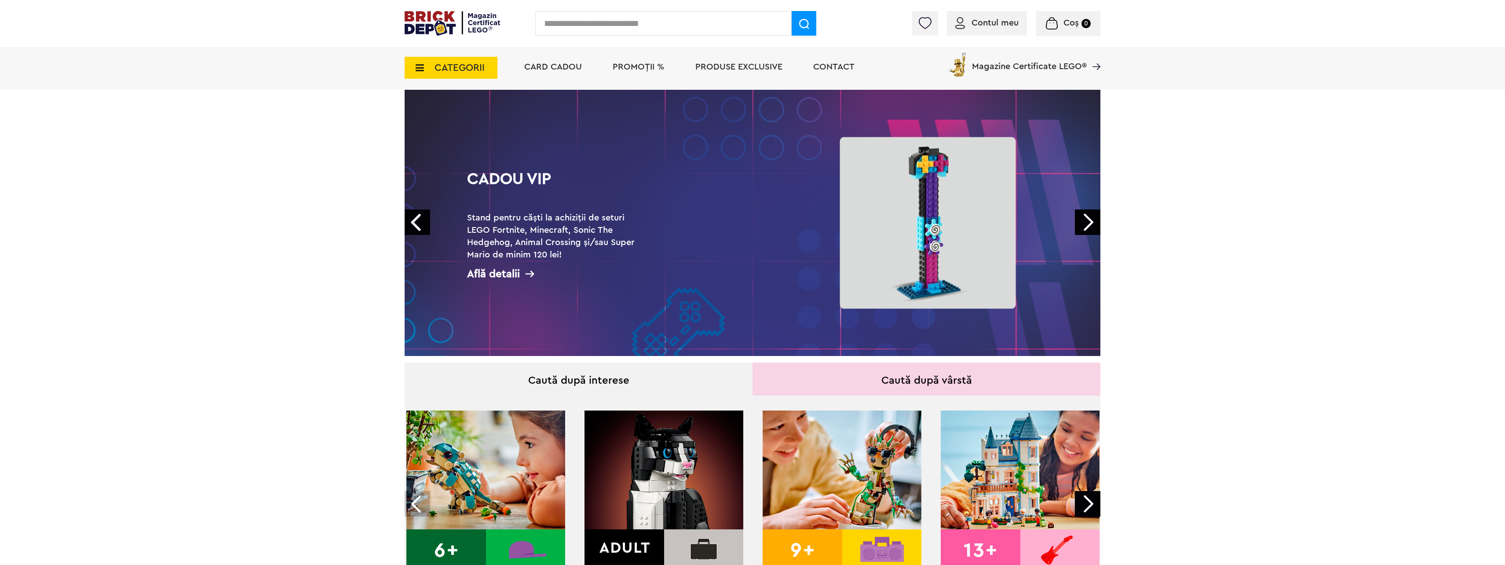
click at [1085, 219] on link "Next" at bounding box center [1088, 222] width 26 height 26
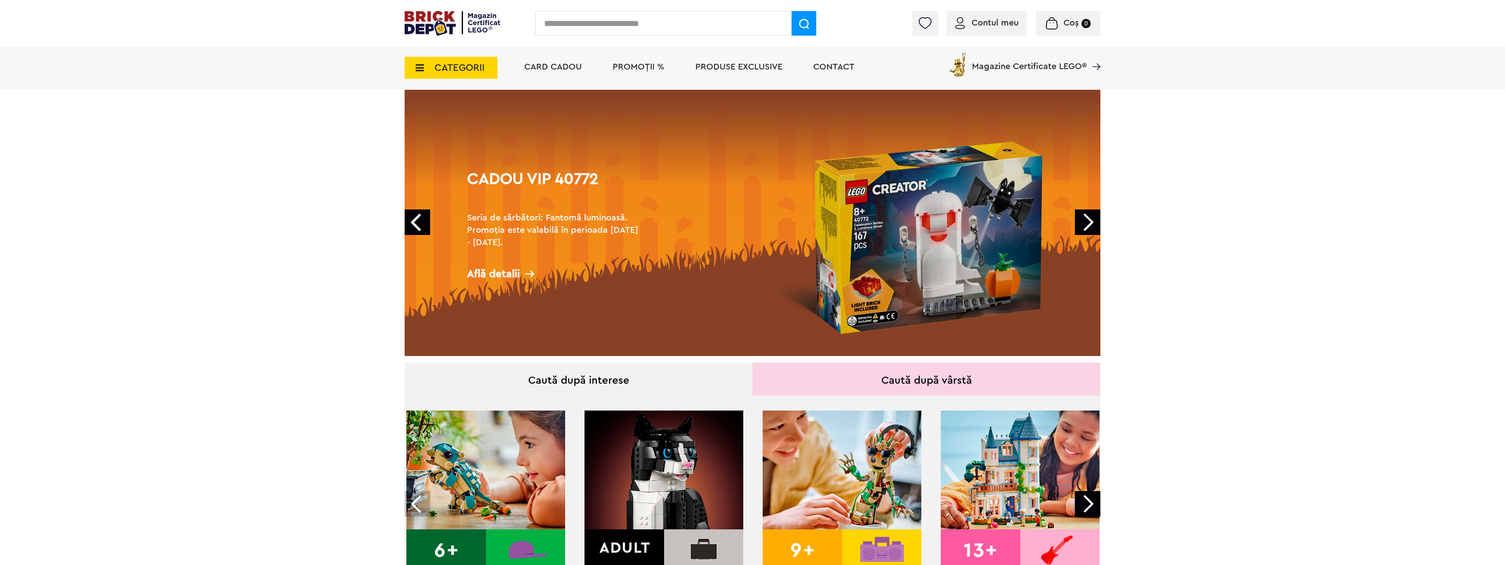
click at [1085, 219] on link "Next" at bounding box center [1088, 222] width 26 height 26
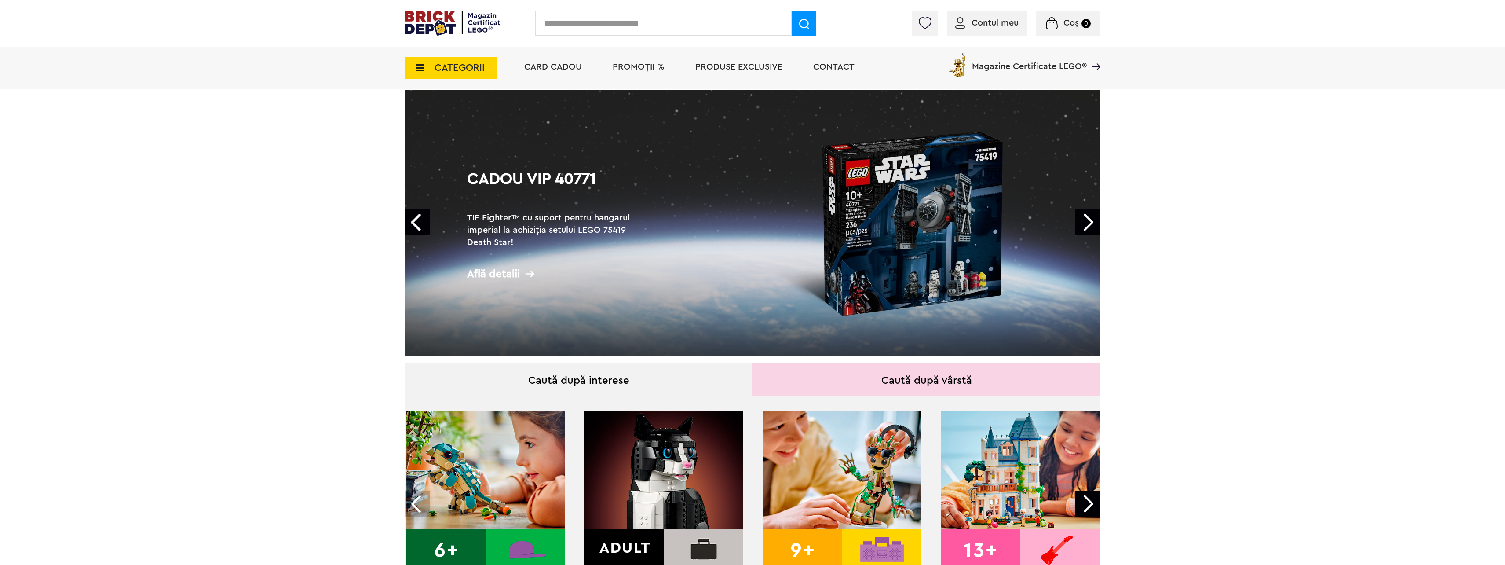
click at [1085, 219] on link "Next" at bounding box center [1088, 222] width 26 height 26
drag, startPoint x: 1334, startPoint y: 322, endPoint x: 1331, endPoint y: 310, distance: 12.9
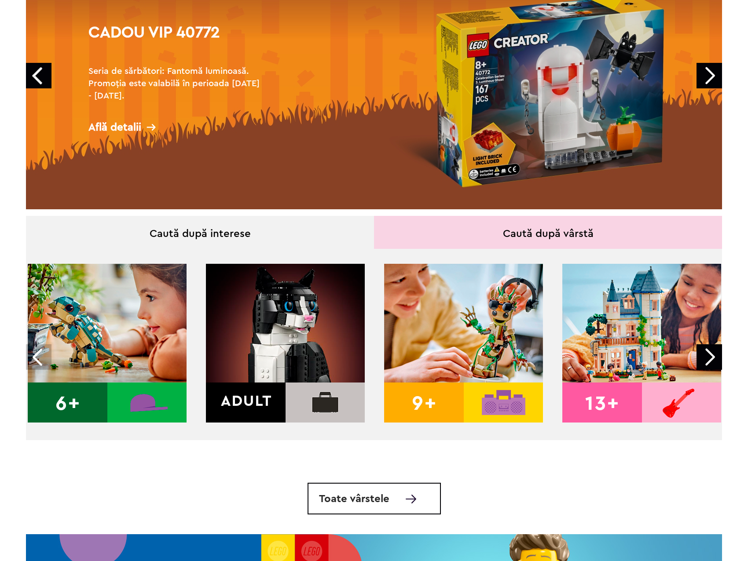
scroll to position [0, 0]
